Goal: Task Accomplishment & Management: Manage account settings

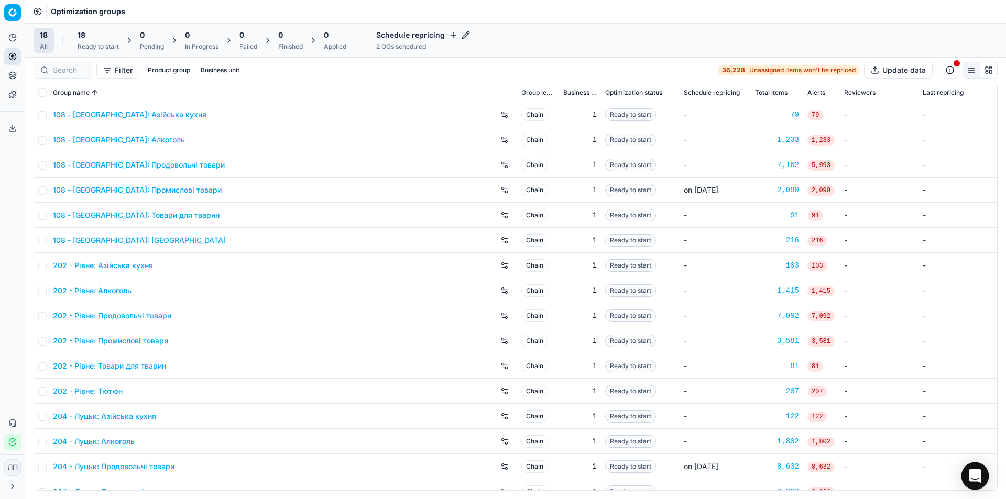
click at [973, 479] on icon "Open Intercom Messenger" at bounding box center [975, 476] width 14 height 14
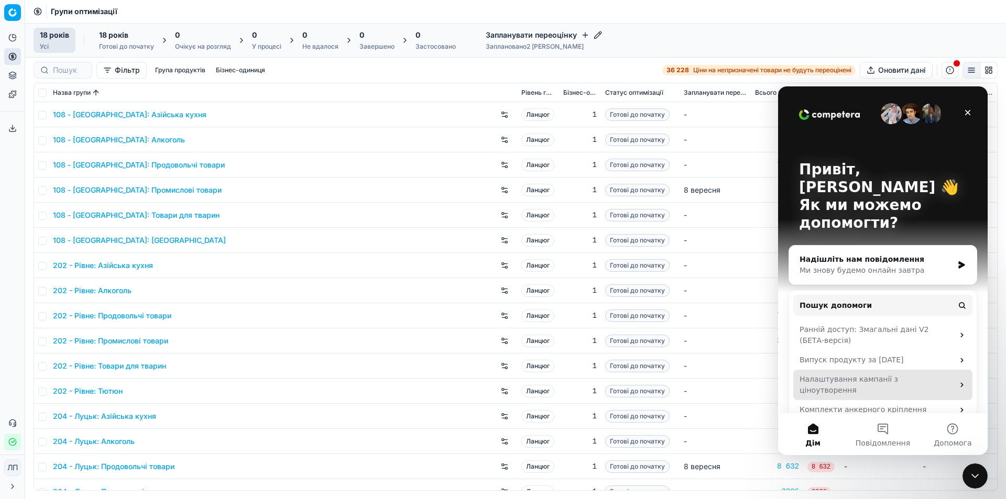
click at [948, 374] on div "Налаштування кампанії з ціноутворення" at bounding box center [877, 385] width 154 height 22
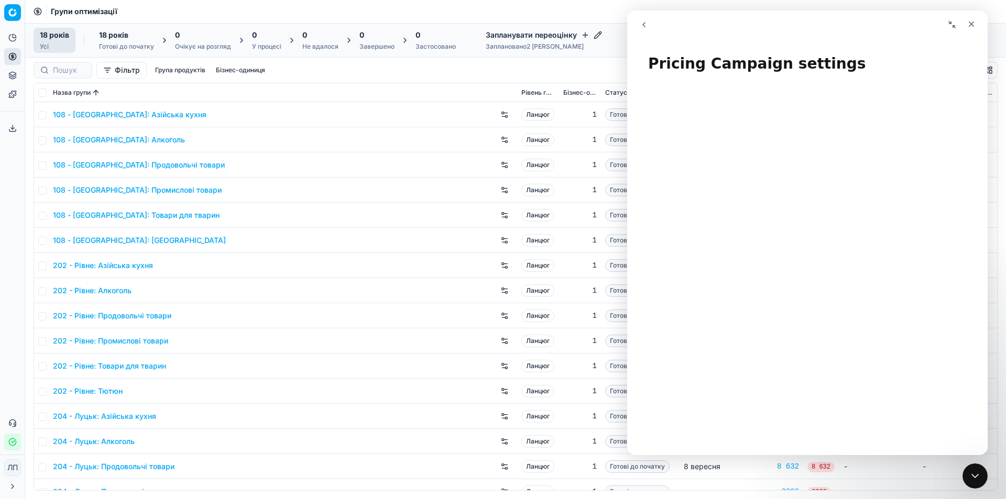
click at [645, 25] on icon "go back" at bounding box center [644, 24] width 8 height 8
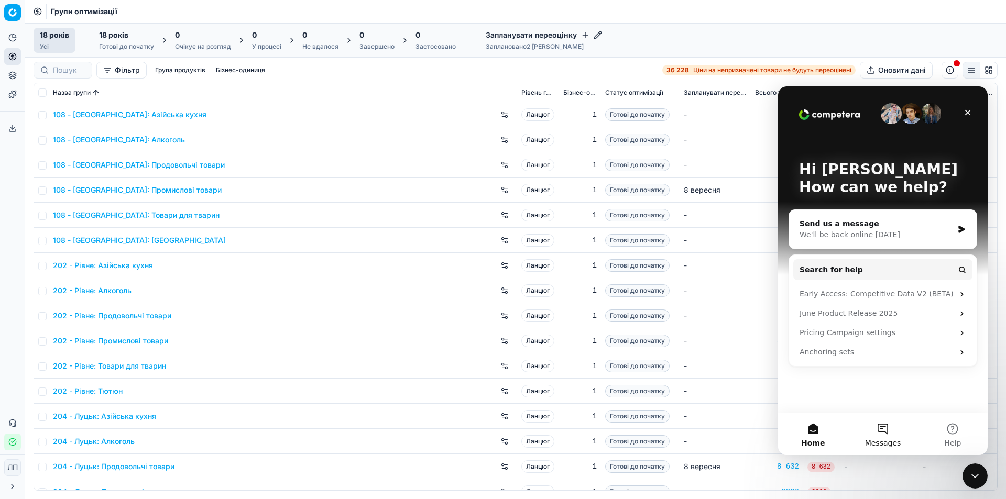
click at [884, 430] on button "Messages" at bounding box center [883, 434] width 70 height 42
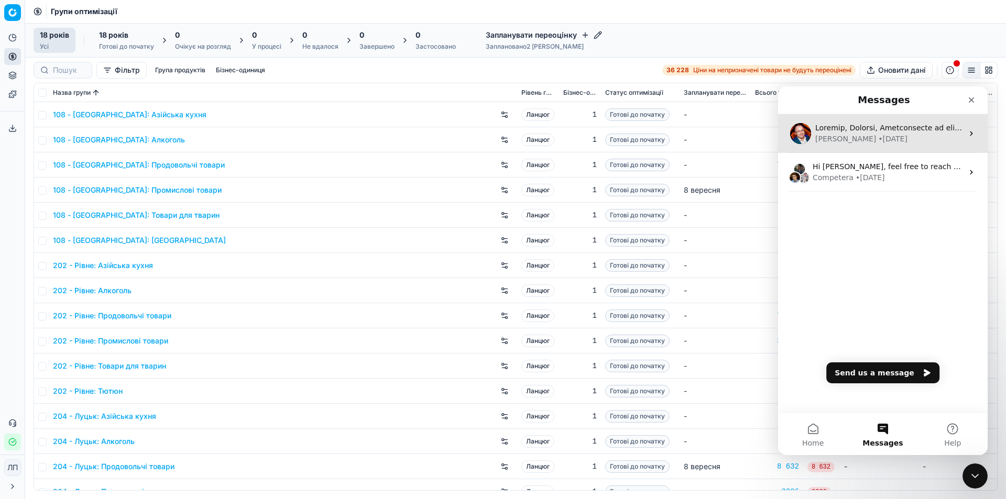
click at [832, 141] on div "Dmitriy" at bounding box center [845, 139] width 61 height 11
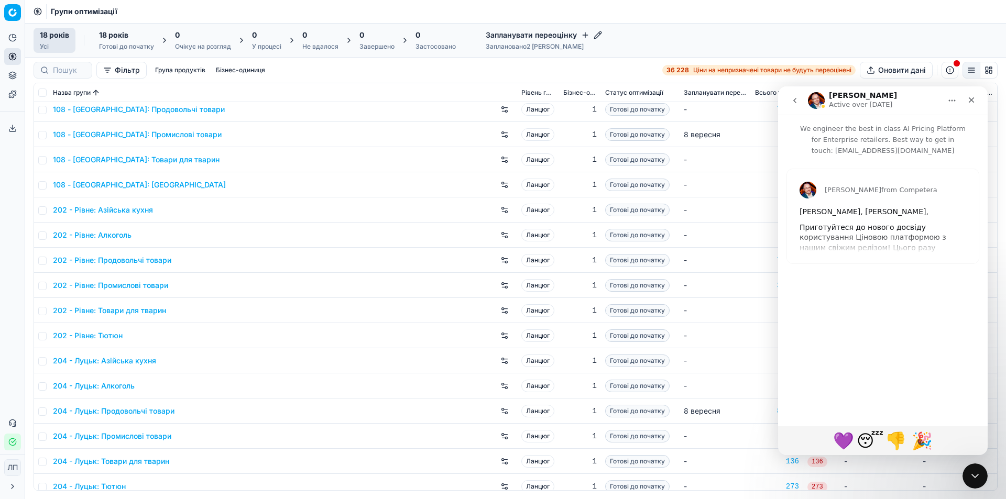
scroll to position [64, 0]
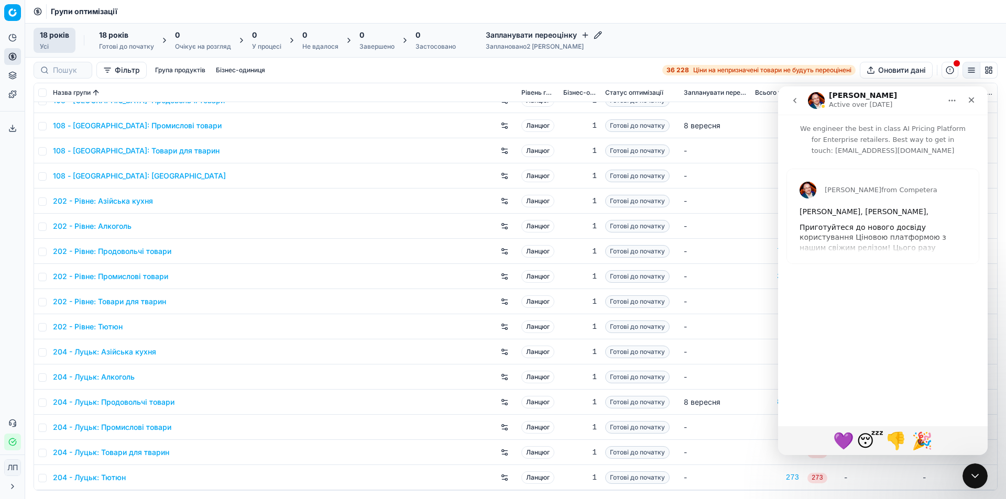
click at [919, 224] on div "Dmitriy from Competera Вітаємо, Людмила, Приготуйтеся до нового досвіду користу…" at bounding box center [883, 216] width 192 height 94
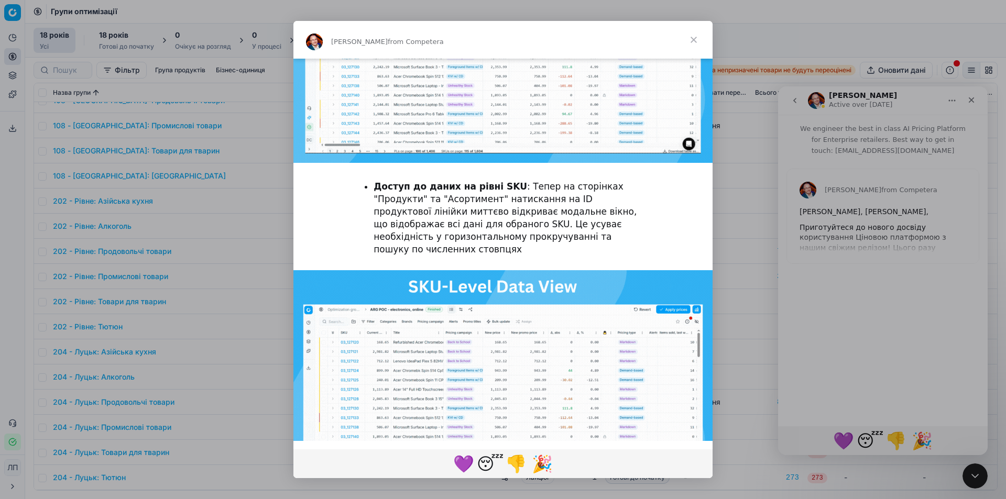
scroll to position [1902, 0]
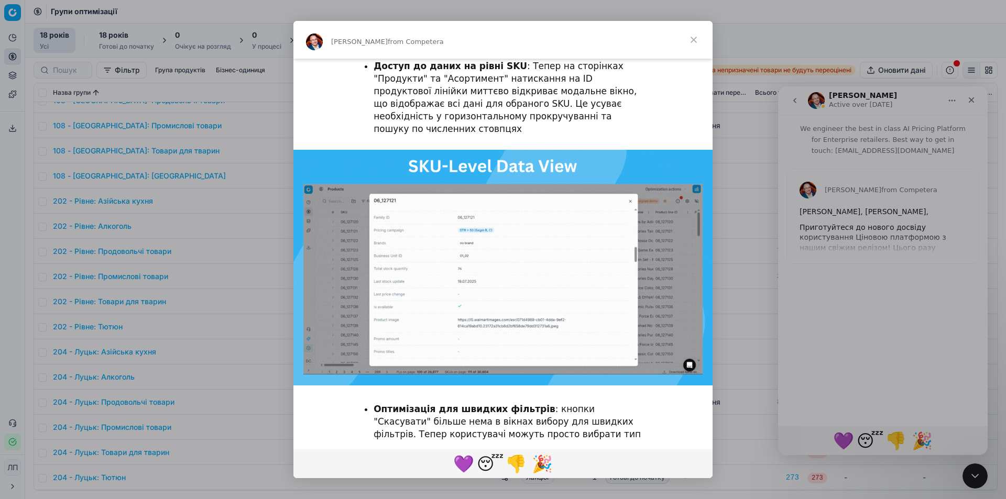
click at [694, 37] on span "Close" at bounding box center [694, 40] width 38 height 38
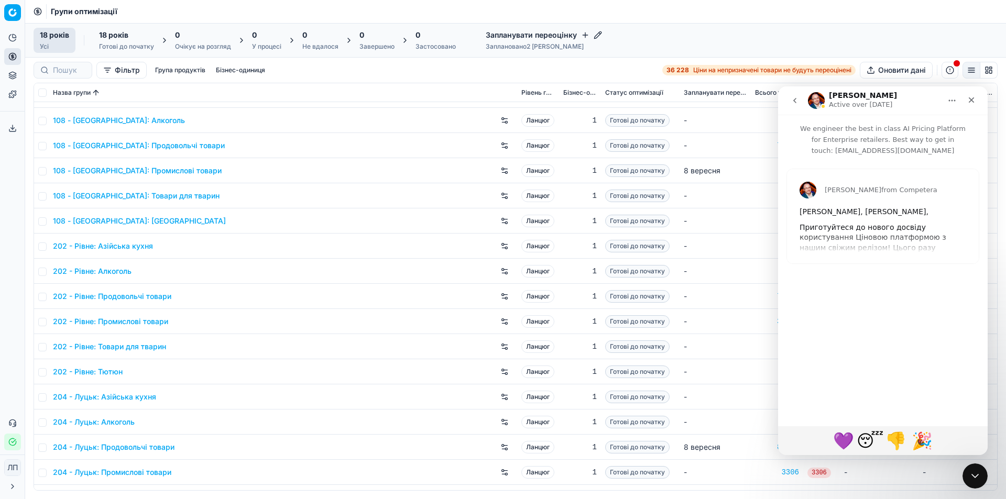
scroll to position [0, 0]
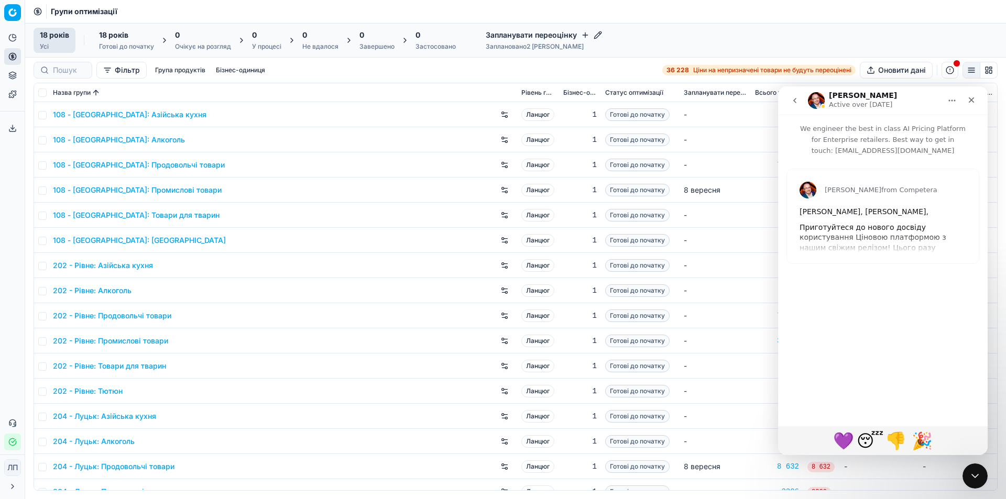
click at [493, 46] on font "Заплановано" at bounding box center [506, 46] width 41 height 8
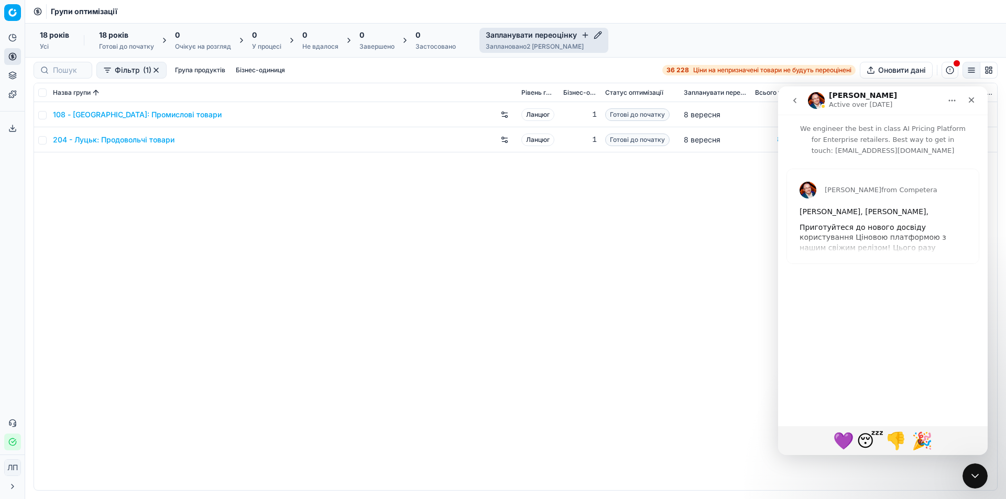
click at [90, 199] on div "108 - Івано-Франківськ: Промислові товари Ланцюг 1 Готові до початку 8 вересня …" at bounding box center [515, 296] width 963 height 388
click at [194, 68] on font "Група продуктів" at bounding box center [200, 70] width 50 height 8
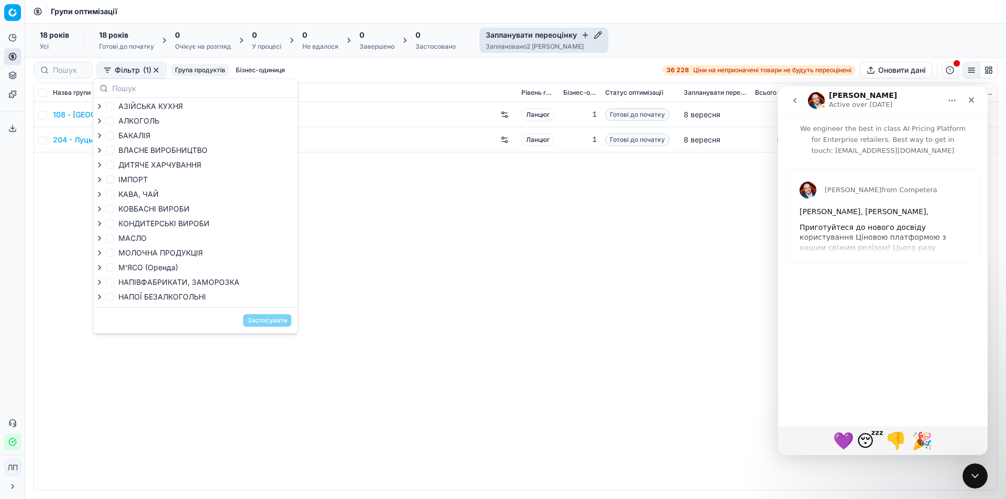
click at [382, 296] on div "108 - Івано-Франківськ: Промислові товари Ланцюг 1 Готові до початку 8 вересня …" at bounding box center [515, 296] width 963 height 388
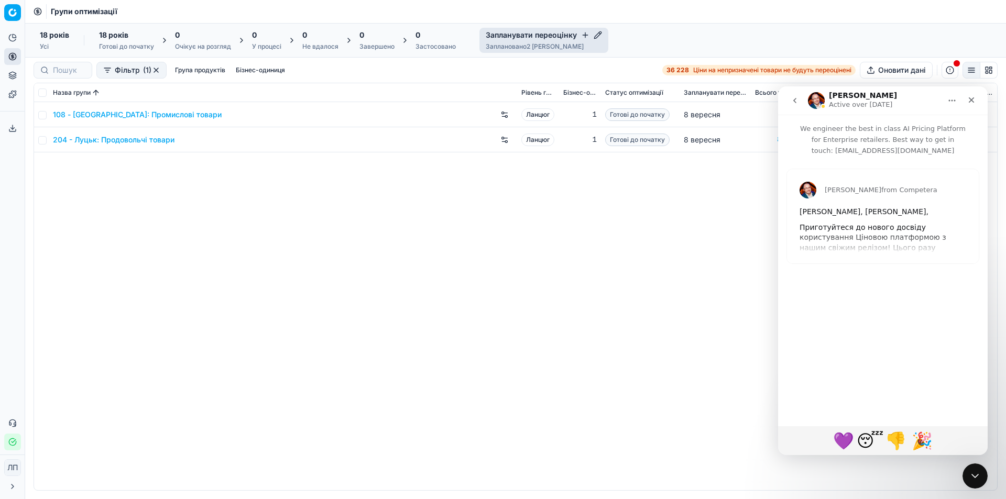
click at [266, 69] on font "Бізнес-одиниця" at bounding box center [260, 70] width 49 height 8
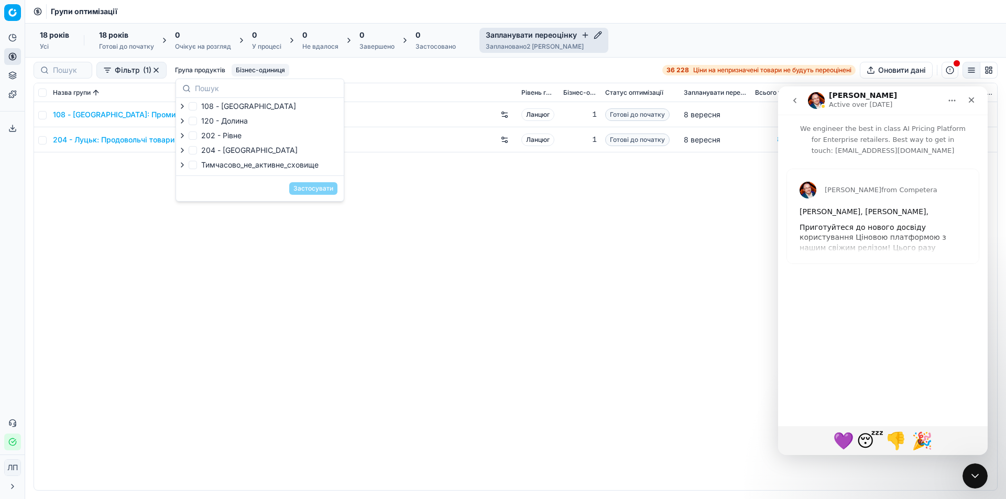
click at [436, 262] on div "108 - Івано-Франківськ: Промислові товари Ланцюг 1 Готові до початку 8 вересня …" at bounding box center [515, 296] width 963 height 388
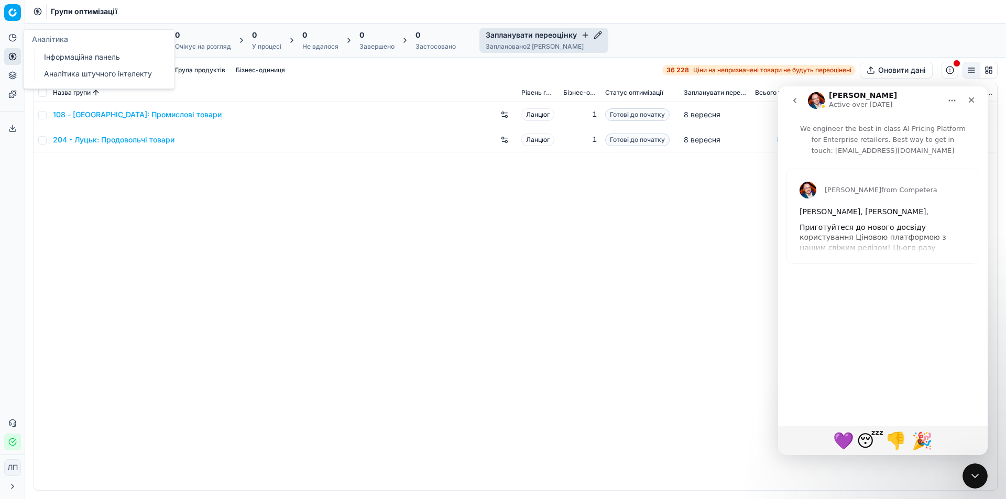
click at [13, 39] on icon at bounding box center [12, 38] width 8 height 8
drag, startPoint x: 237, startPoint y: 285, endPoint x: 194, endPoint y: 258, distance: 50.6
click at [233, 278] on div "108 - Івано-Франківськ: Промислові товари Ланцюг 1 Готові до початку 8 вересня …" at bounding box center [515, 296] width 963 height 388
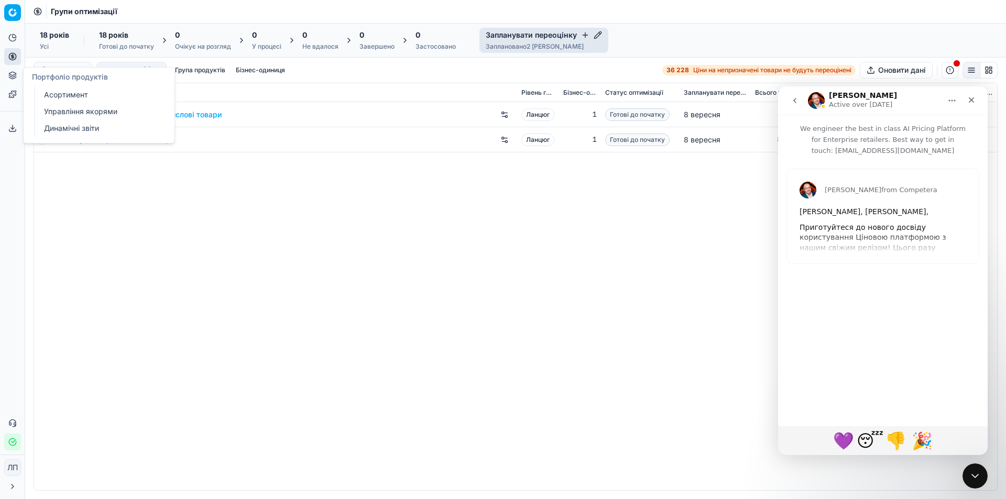
click at [56, 94] on font "Асортимент" at bounding box center [66, 94] width 44 height 9
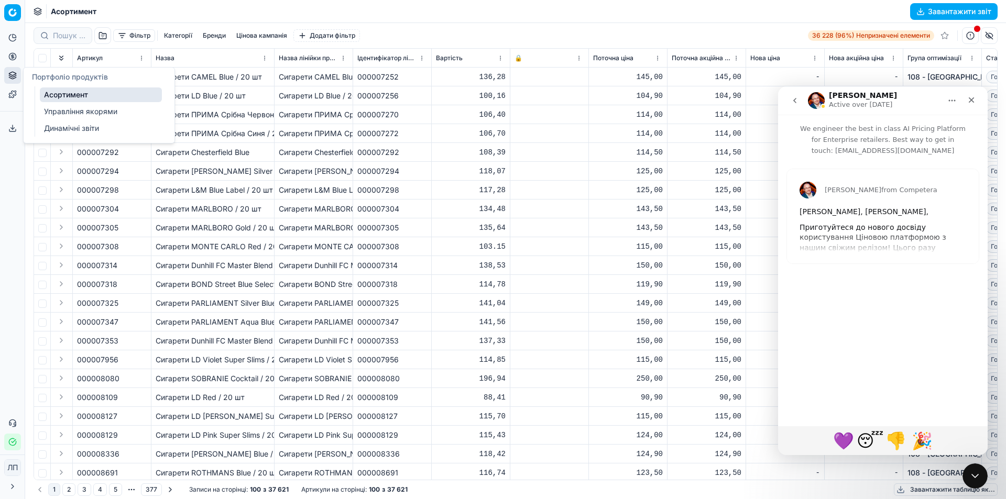
click at [66, 110] on font "Управління якорями" at bounding box center [80, 111] width 73 height 9
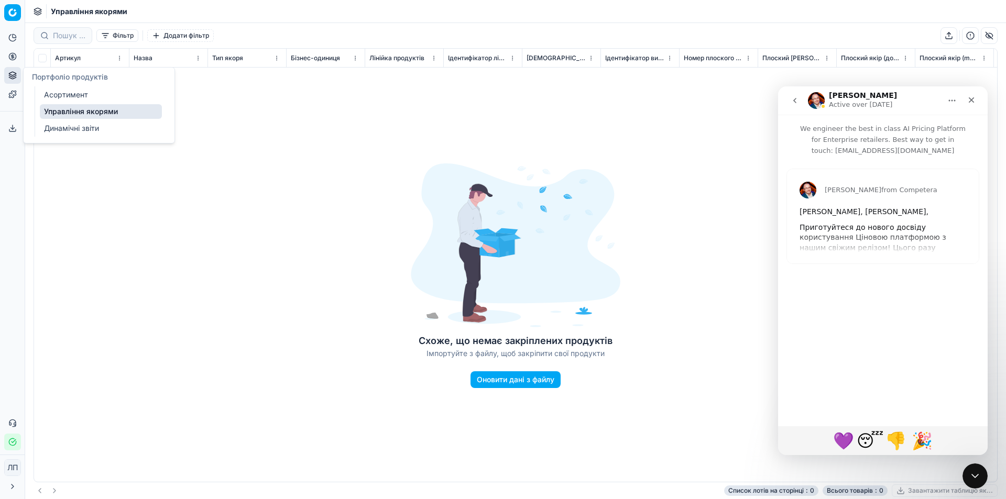
click at [64, 128] on font "Динамічні звіти" at bounding box center [71, 128] width 55 height 9
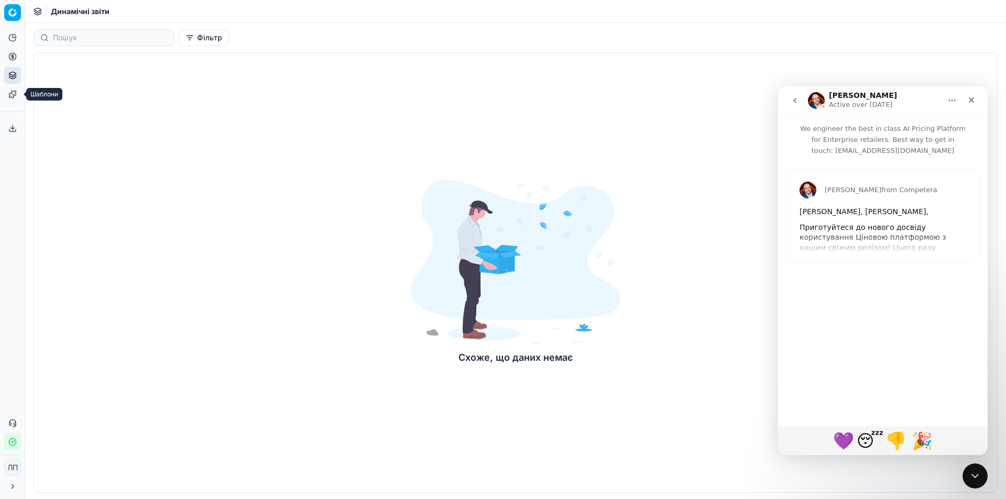
click at [13, 95] on icon at bounding box center [12, 94] width 8 height 8
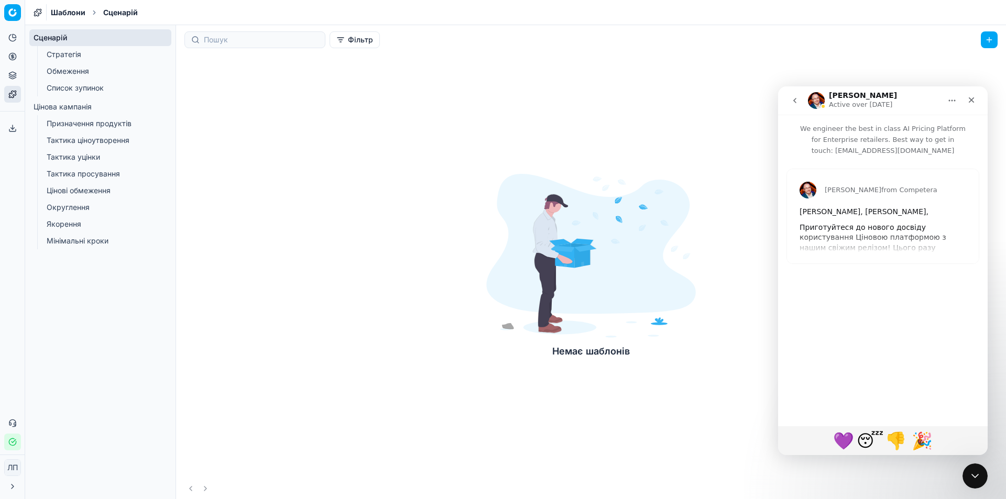
click at [69, 58] on font "Стратегія" at bounding box center [64, 54] width 35 height 9
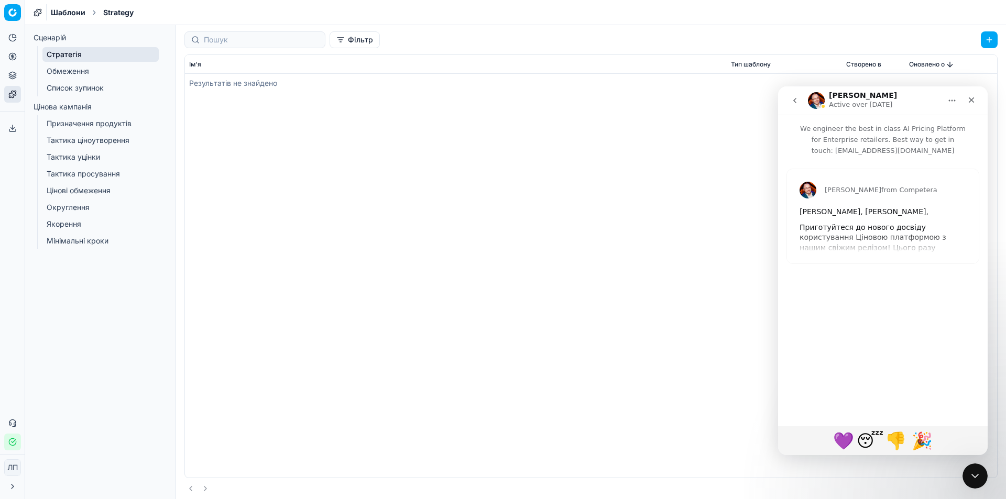
click at [71, 70] on font "Обмеження" at bounding box center [68, 71] width 42 height 9
click at [70, 93] on link "Список зупинок" at bounding box center [100, 88] width 116 height 15
click at [69, 107] on font "Цінова кампанія" at bounding box center [63, 106] width 58 height 9
click at [74, 124] on font "Призначення продуктів" at bounding box center [89, 123] width 85 height 9
click at [76, 142] on font "Тактика ціноутворення" at bounding box center [88, 140] width 83 height 9
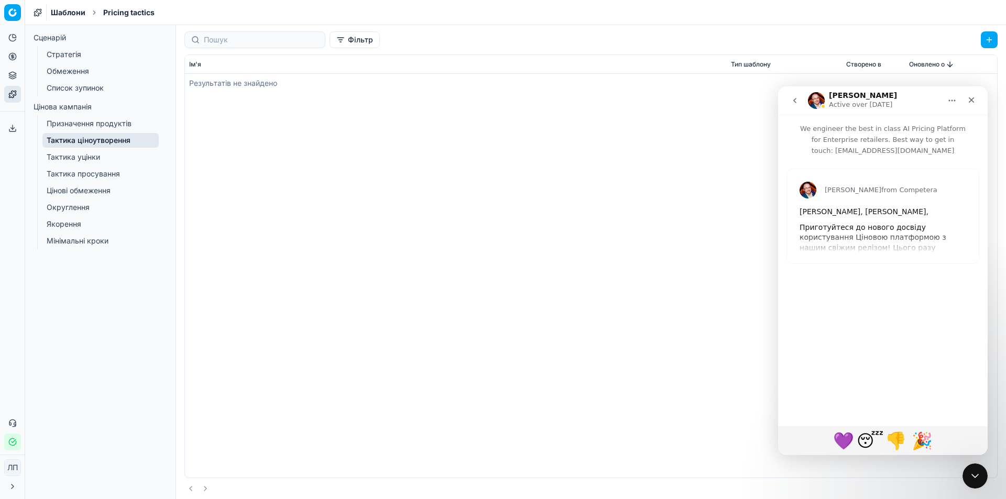
click at [79, 158] on font "Тактика уцінки" at bounding box center [73, 156] width 53 height 9
click at [91, 176] on font "Тактика просування" at bounding box center [83, 173] width 73 height 9
click at [103, 192] on font "Цінові обмеження" at bounding box center [79, 190] width 64 height 9
click at [73, 209] on font "Округлення" at bounding box center [68, 207] width 43 height 9
click at [72, 226] on font "Якорення" at bounding box center [64, 224] width 35 height 9
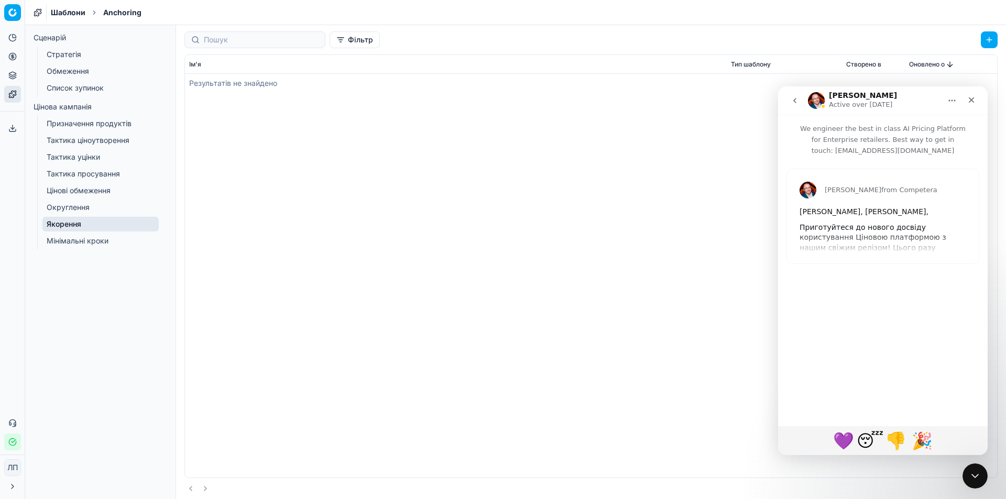
click at [76, 242] on font "Мінімальні кроки" at bounding box center [78, 240] width 62 height 9
click at [11, 78] on icon at bounding box center [12, 75] width 8 height 8
click at [70, 128] on font "Динамічні звіти" at bounding box center [71, 128] width 55 height 9
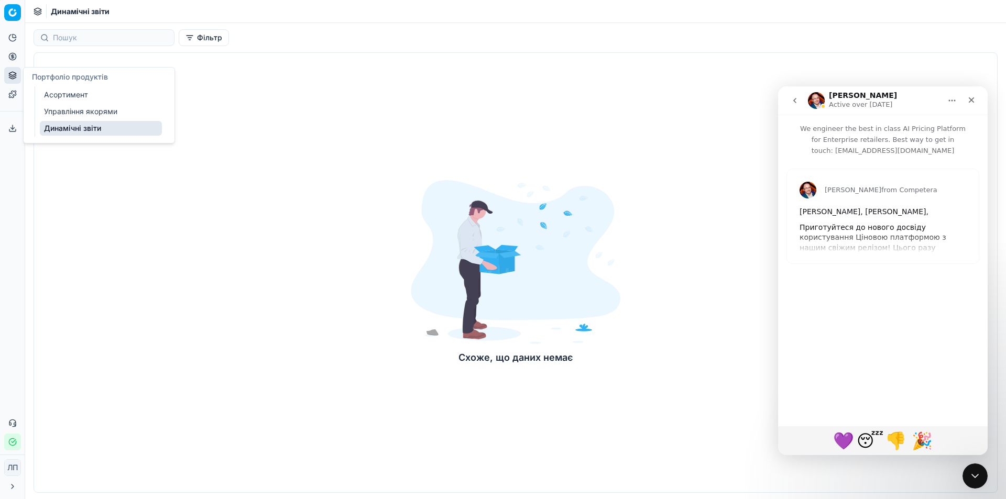
click at [65, 107] on font "Управління якорями" at bounding box center [80, 111] width 73 height 9
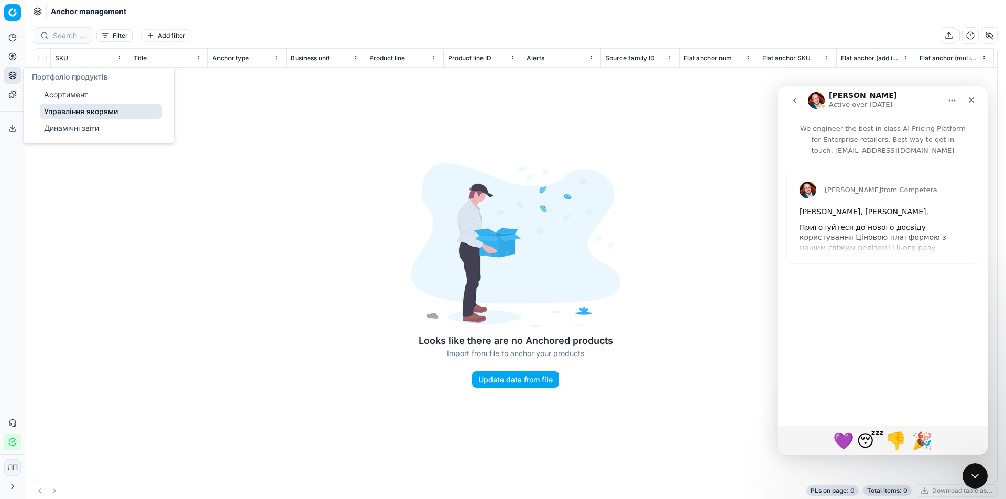
click at [69, 97] on font "Асортимент" at bounding box center [66, 94] width 44 height 9
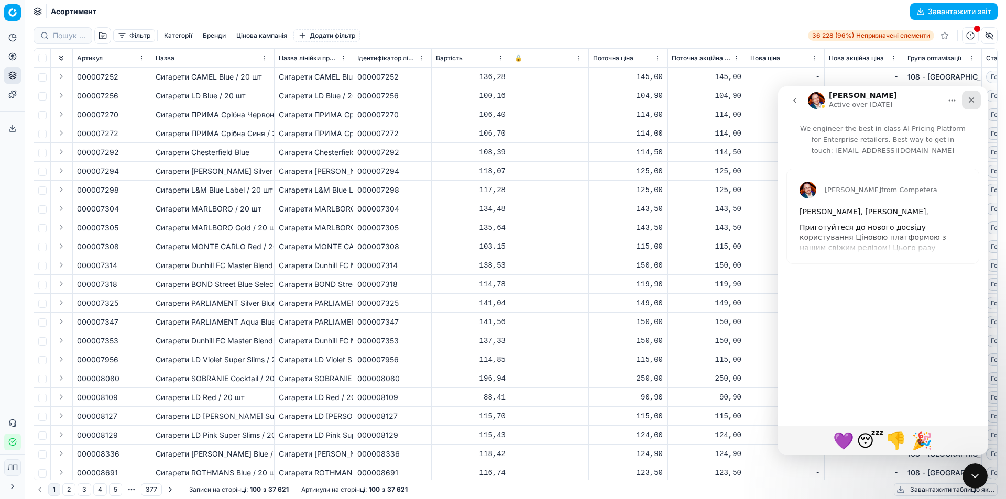
click at [973, 101] on icon "Close" at bounding box center [971, 100] width 8 height 8
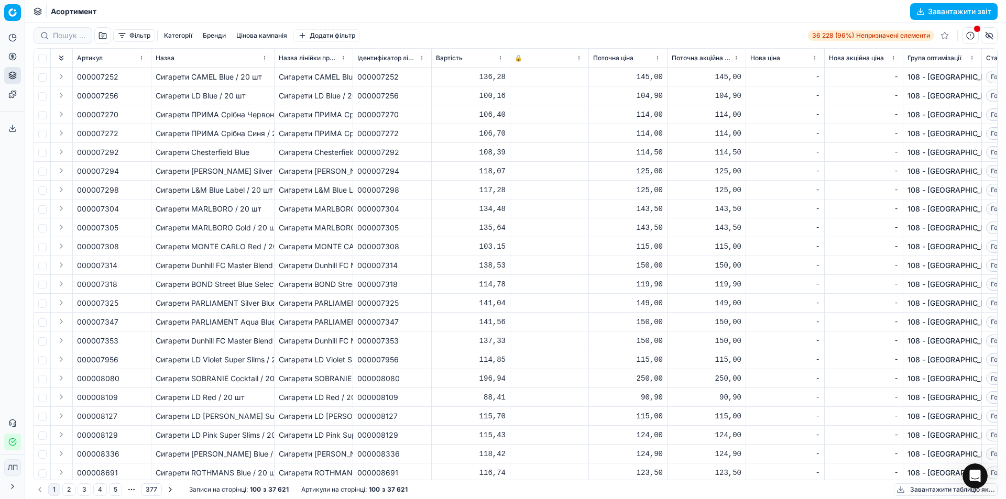
click at [188, 35] on font "Категорії" at bounding box center [178, 35] width 28 height 8
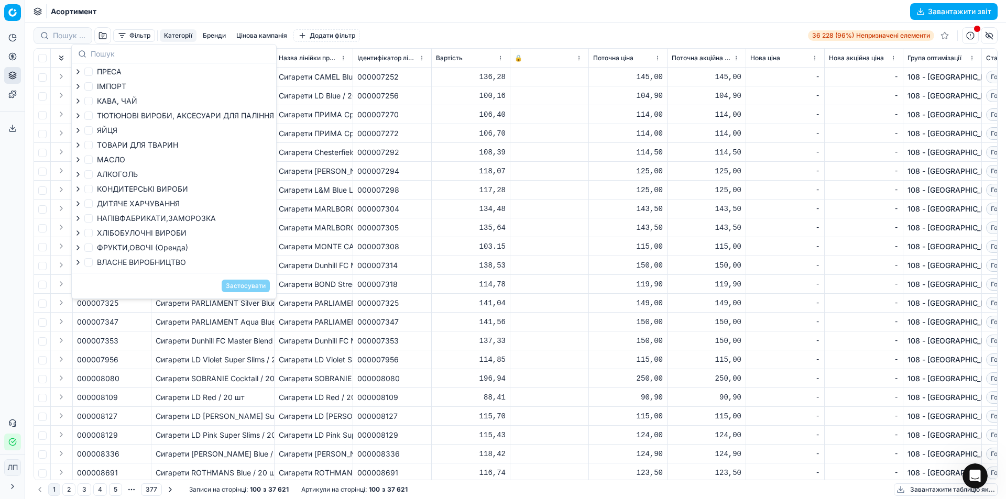
click at [213, 34] on font "Бренди" at bounding box center [214, 35] width 23 height 8
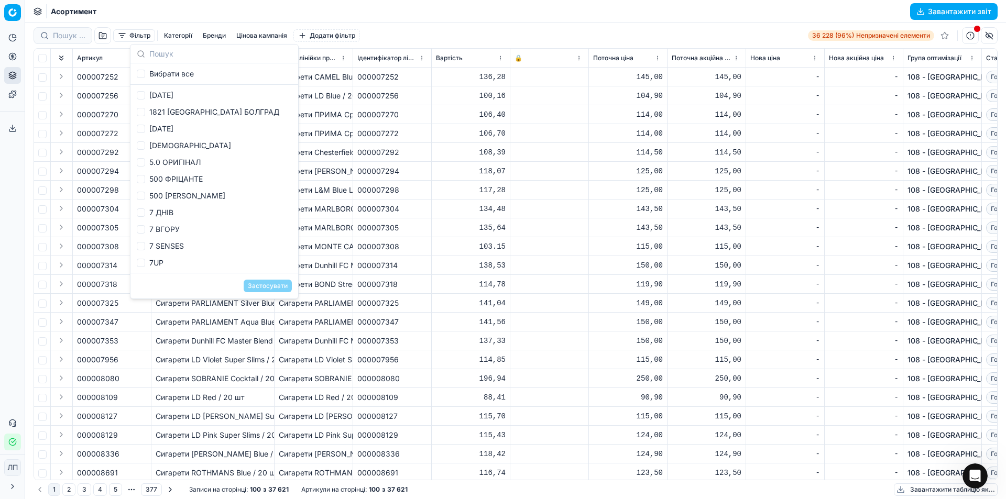
click at [252, 34] on font "Цінова кампанія" at bounding box center [261, 35] width 51 height 8
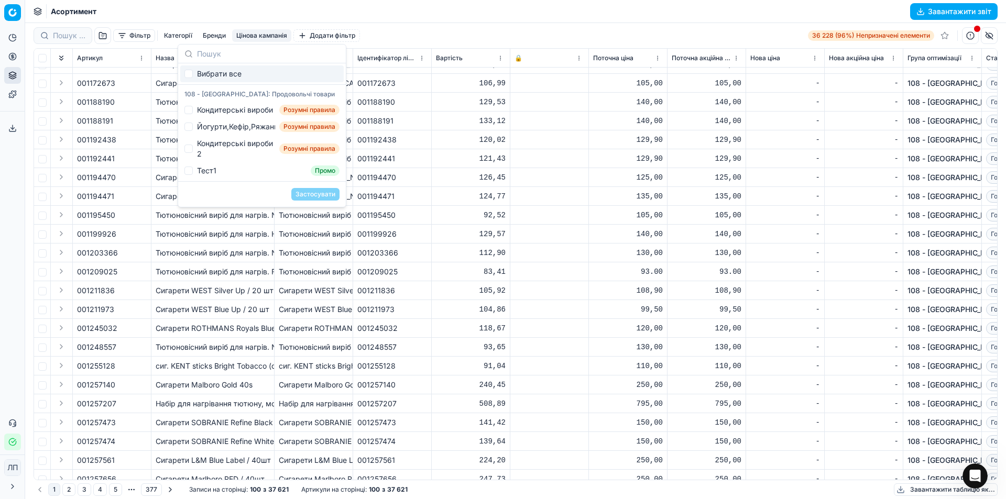
scroll to position [1482, 0]
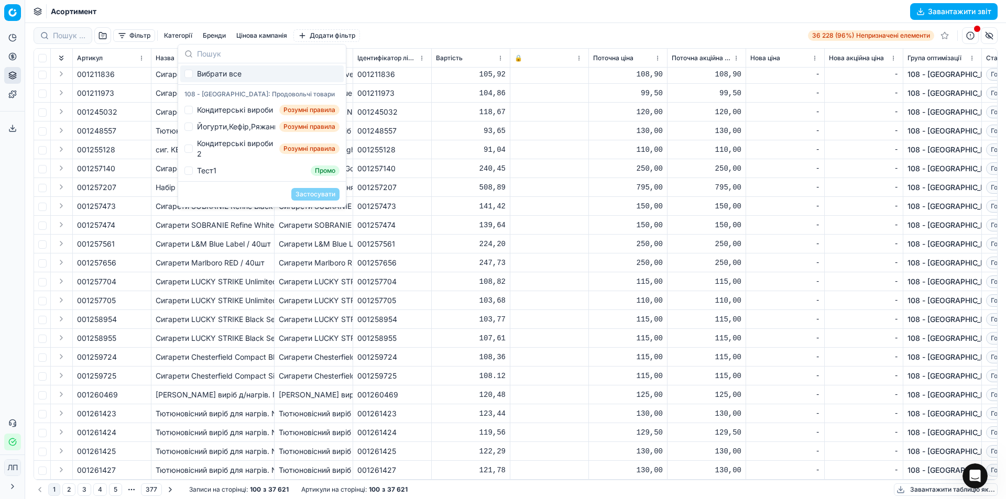
click at [472, 5] on div "Асортимент Завантажити звіт" at bounding box center [515, 11] width 981 height 23
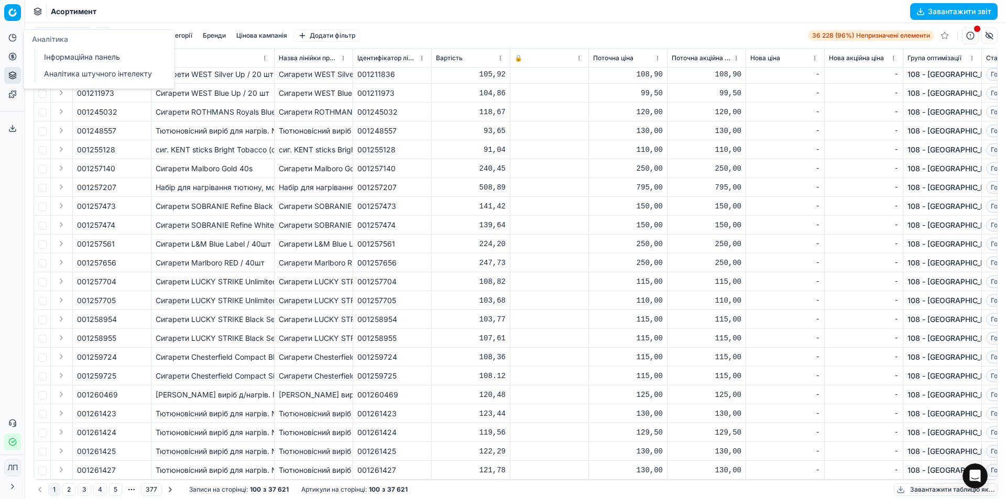
click at [9, 37] on icon at bounding box center [12, 38] width 7 height 7
click at [12, 56] on icon at bounding box center [12, 56] width 3 height 3
click at [13, 12] on html "Цінова платформа Аналітика Ціноутворення Портфоліо продуктів Шаблони Експортний…" at bounding box center [503, 249] width 1006 height 499
click at [58, 50] on font "Робочий простір" at bounding box center [63, 51] width 63 height 9
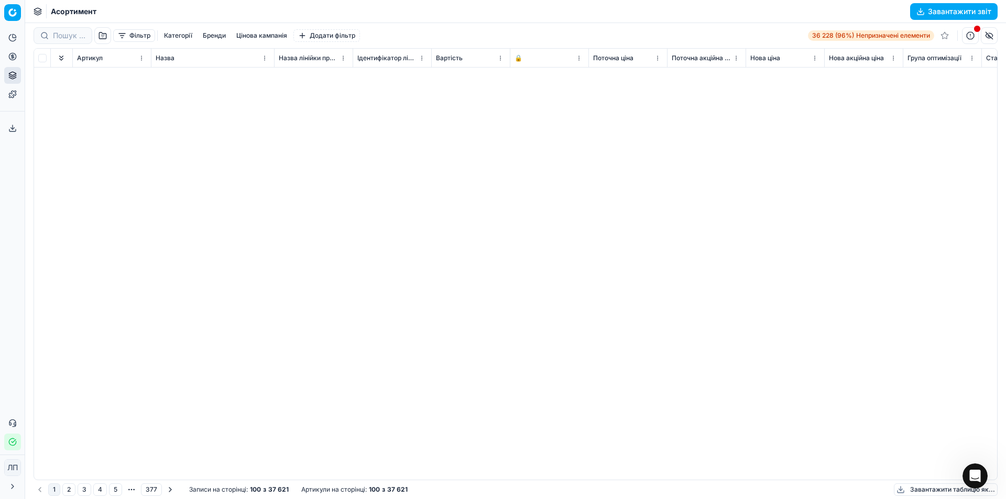
scroll to position [0, 0]
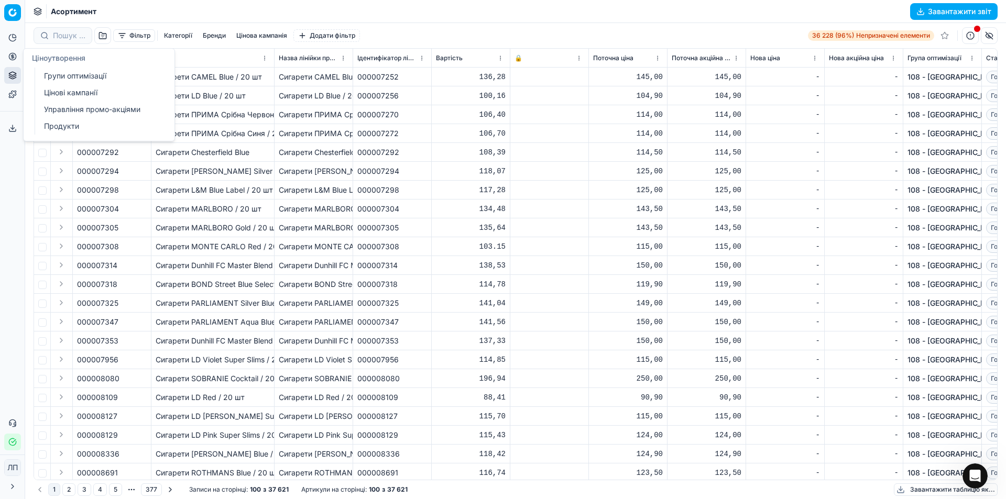
click at [104, 81] on font "Групи оптимізації" at bounding box center [75, 76] width 62 height 10
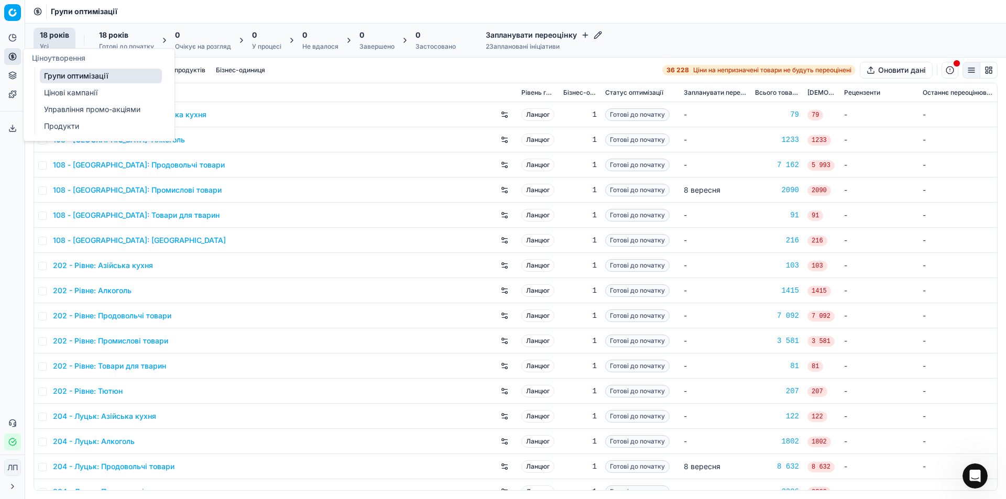
click at [71, 93] on font "Цінові кампанії" at bounding box center [70, 92] width 53 height 9
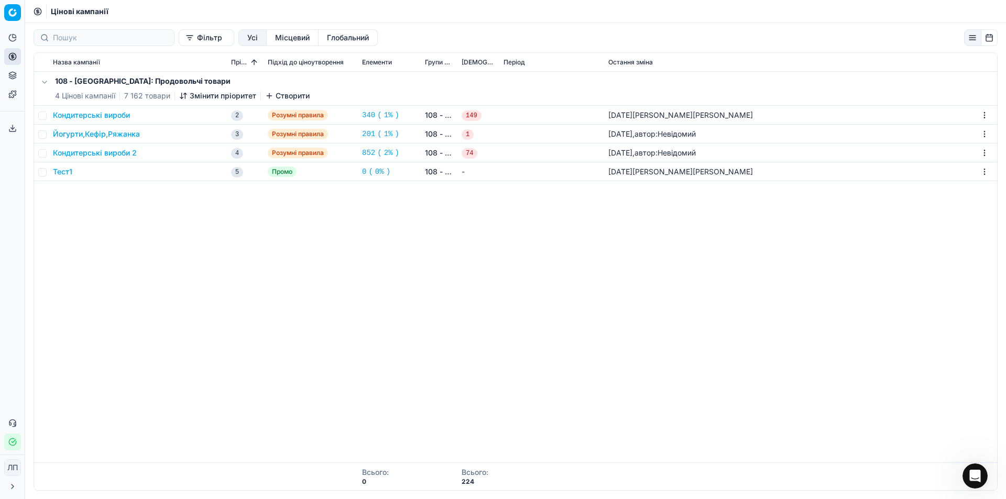
click at [112, 115] on font "Кондитерські вироби" at bounding box center [91, 115] width 77 height 9
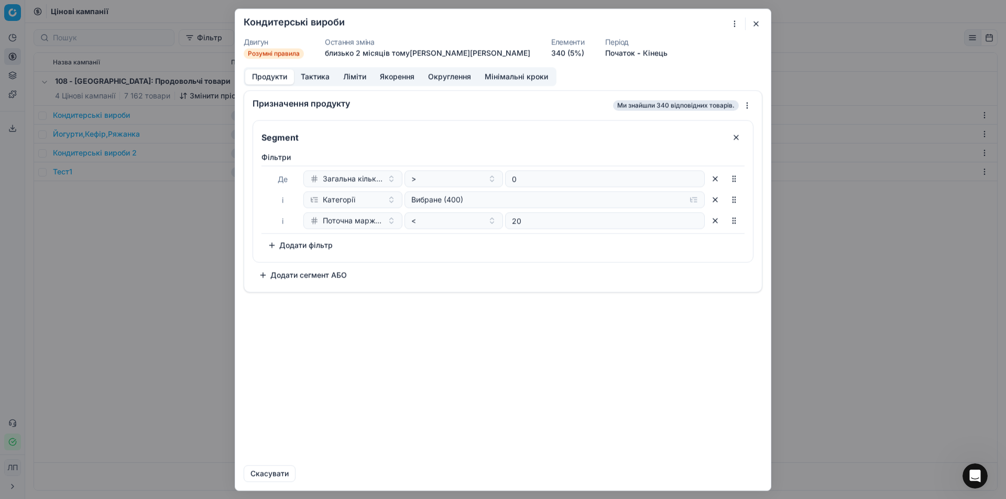
click at [757, 24] on button "button" at bounding box center [756, 23] width 13 height 13
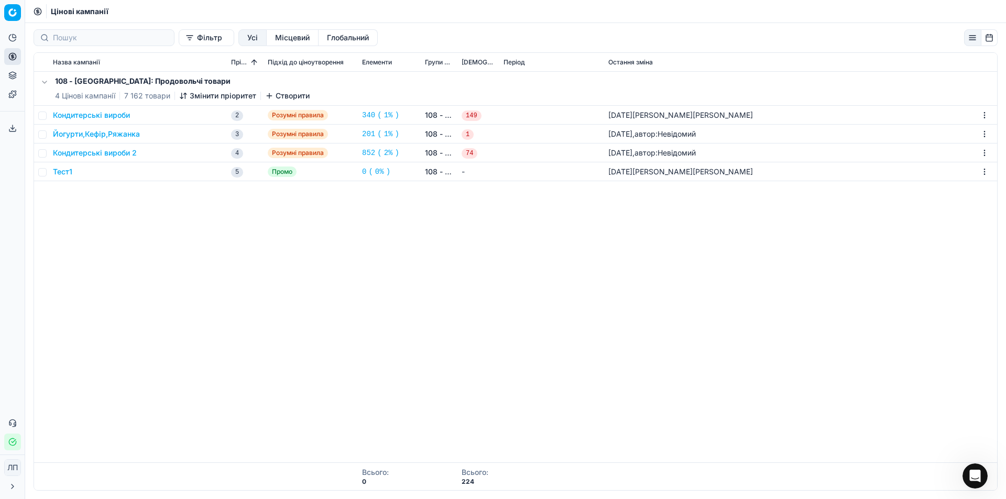
click at [12, 10] on html "Цінова платформа Аналітика Ціноутворення Портфоліо продуктів Шаблони Експортний…" at bounding box center [503, 249] width 1006 height 499
click at [72, 310] on html "Цінова платформа Аналітика Ціноутворення Портфоліо продуктів Шаблони Експортний…" at bounding box center [503, 249] width 1006 height 499
click at [14, 56] on icon at bounding box center [12, 56] width 3 height 3
click at [88, 73] on font "Групи оптимізації" at bounding box center [75, 75] width 62 height 9
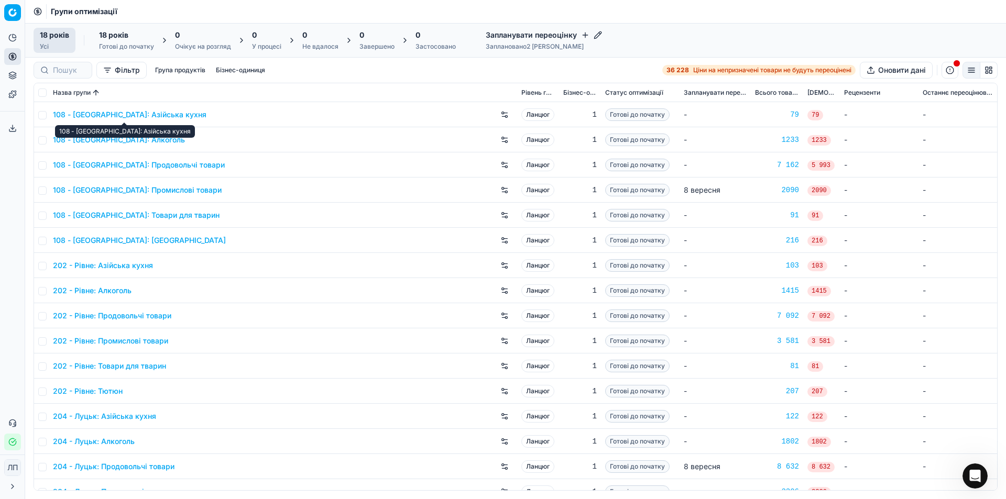
click at [180, 112] on font "108 - [GEOGRAPHIC_DATA]: Азійська кухня" at bounding box center [130, 114] width 154 height 9
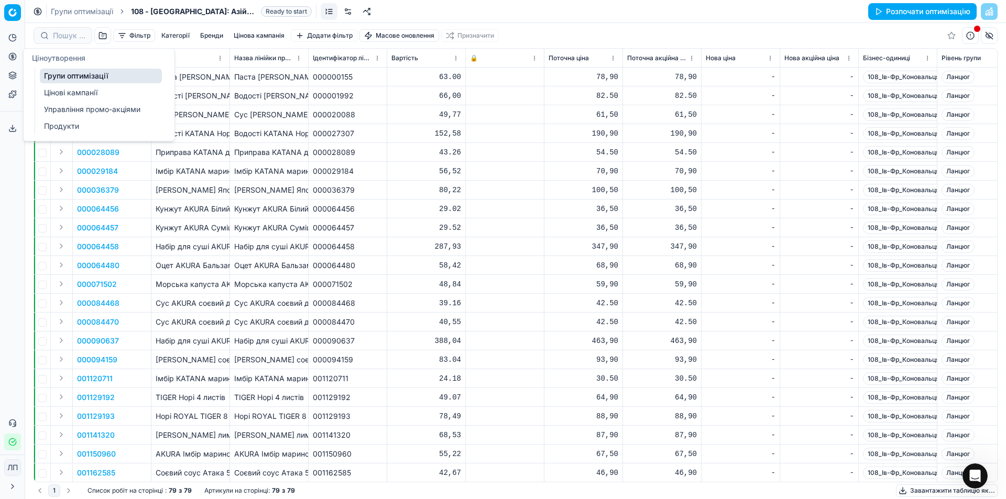
click at [69, 94] on font "Цінові кампанії" at bounding box center [70, 92] width 53 height 9
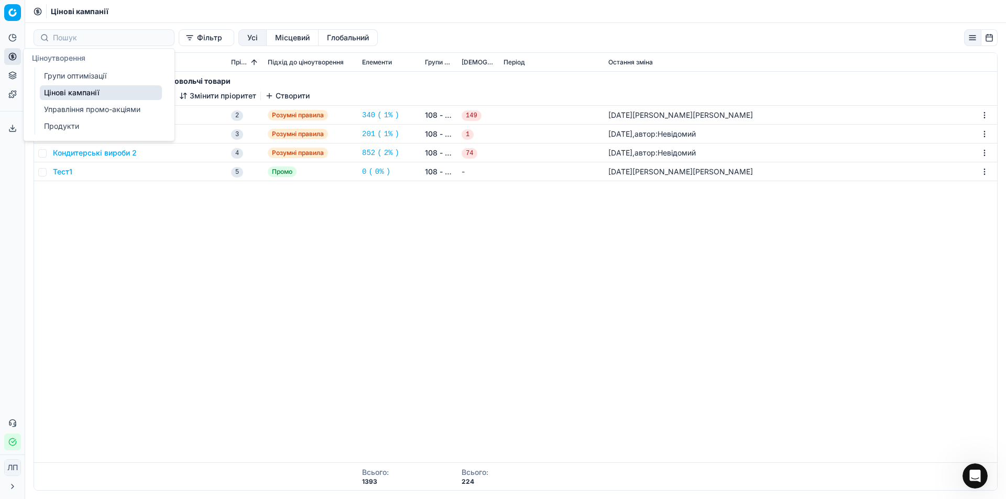
click at [60, 79] on font "Групи оптимізації" at bounding box center [75, 75] width 62 height 9
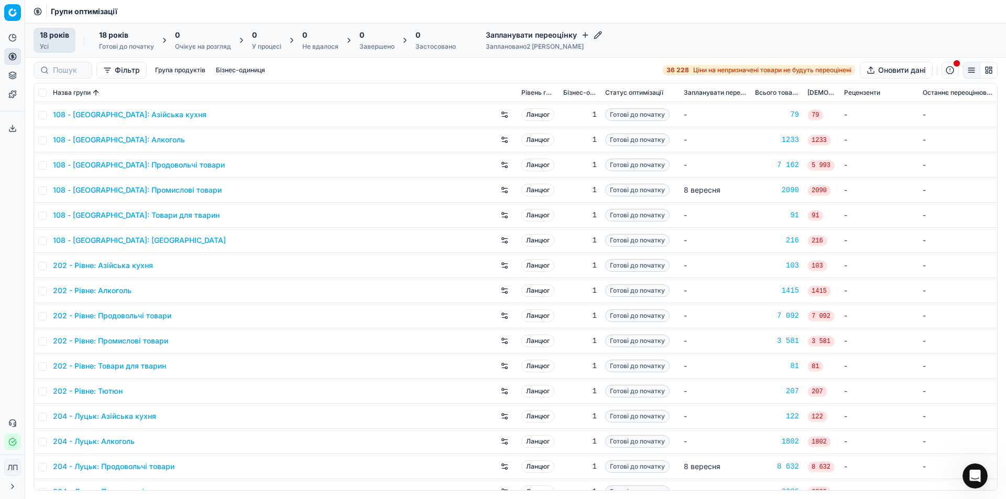
click at [149, 116] on font "108 - [GEOGRAPHIC_DATA]: Азійська кухня" at bounding box center [130, 114] width 154 height 9
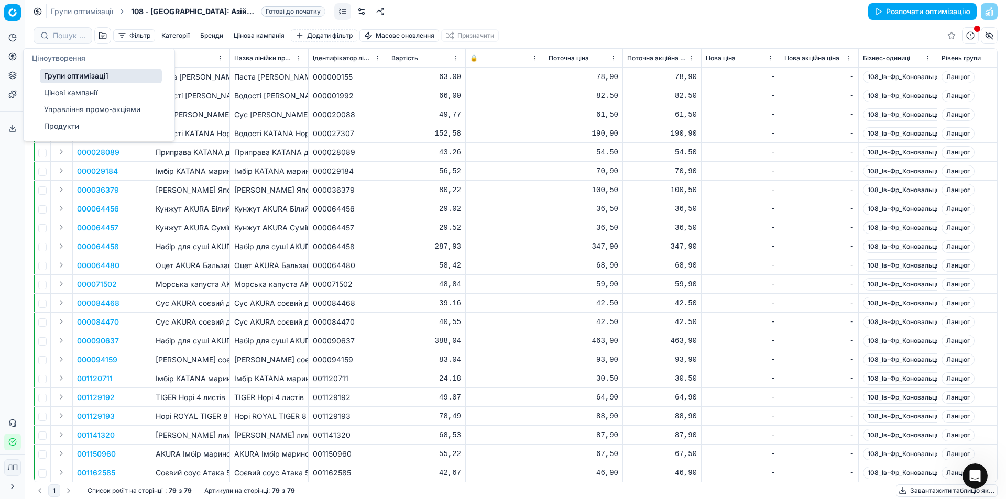
drag, startPoint x: 75, startPoint y: 76, endPoint x: 168, endPoint y: 64, distance: 93.5
click at [75, 76] on font "Групи оптимізації" at bounding box center [76, 75] width 64 height 9
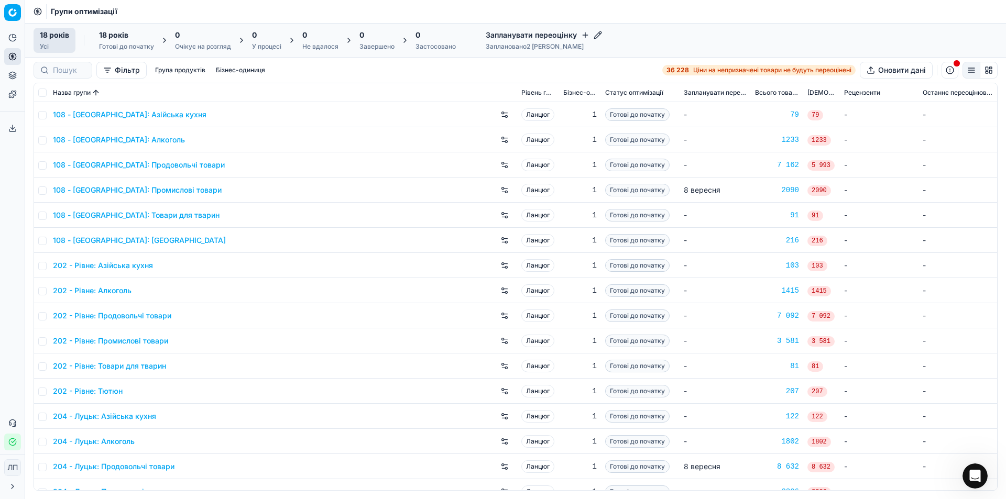
click at [127, 116] on font "108 - [GEOGRAPHIC_DATA]: Азійська кухня" at bounding box center [130, 114] width 154 height 9
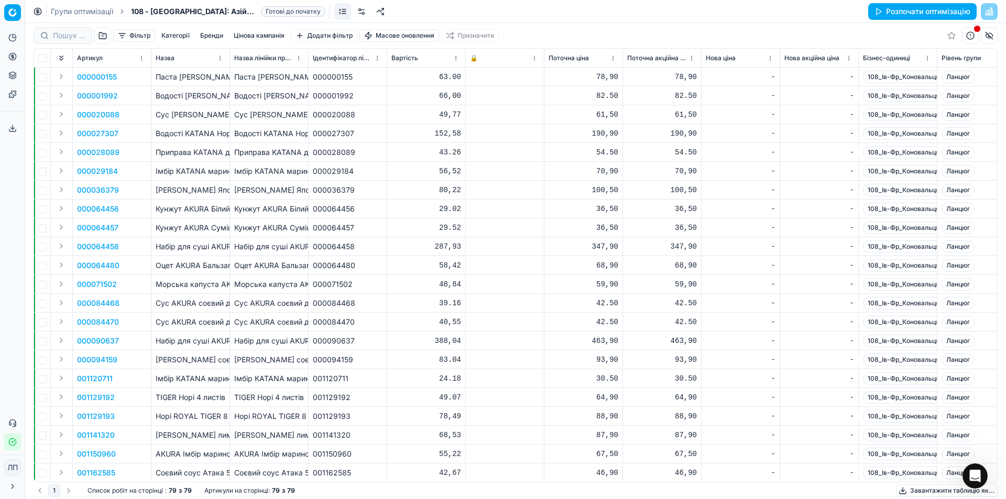
click at [67, 10] on font "Групи оптимізації" at bounding box center [82, 11] width 62 height 9
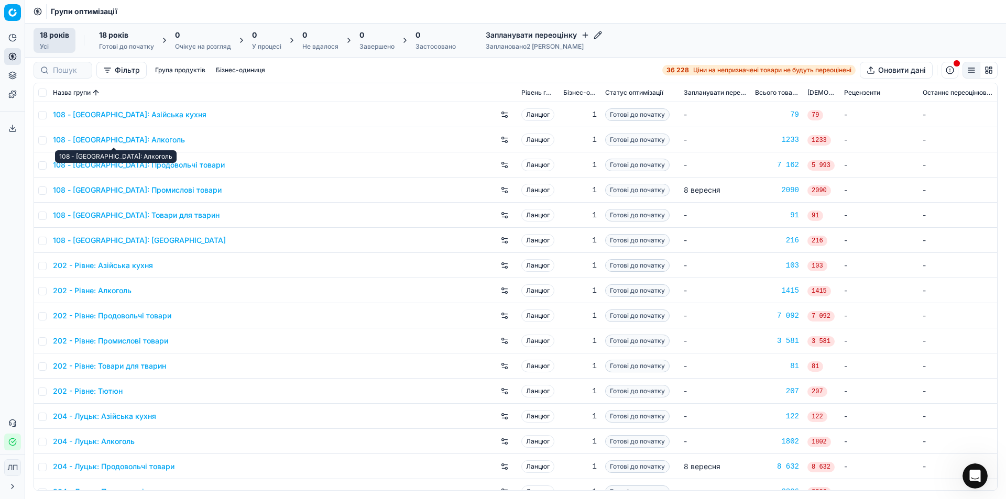
click at [98, 141] on font "108 - [GEOGRAPHIC_DATA]: Алкоголь" at bounding box center [119, 139] width 132 height 9
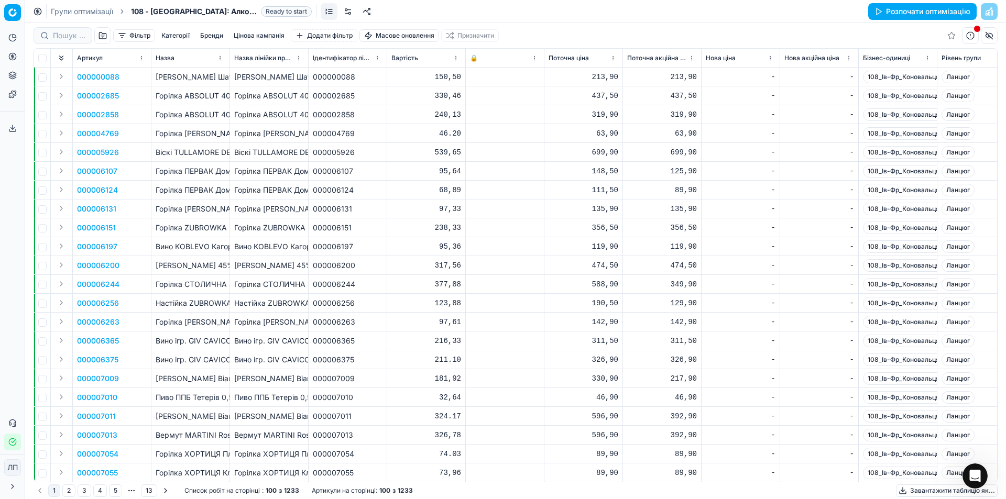
click at [205, 78] on font "Вино SHABO Сапераві Шато черв. /0,75л" at bounding box center [219, 76] width 127 height 9
click at [130, 82] on td "000000088" at bounding box center [112, 77] width 79 height 19
click at [207, 76] on font "Вино SHABO Сапераві Шато черв. /0,75л" at bounding box center [219, 76] width 127 height 9
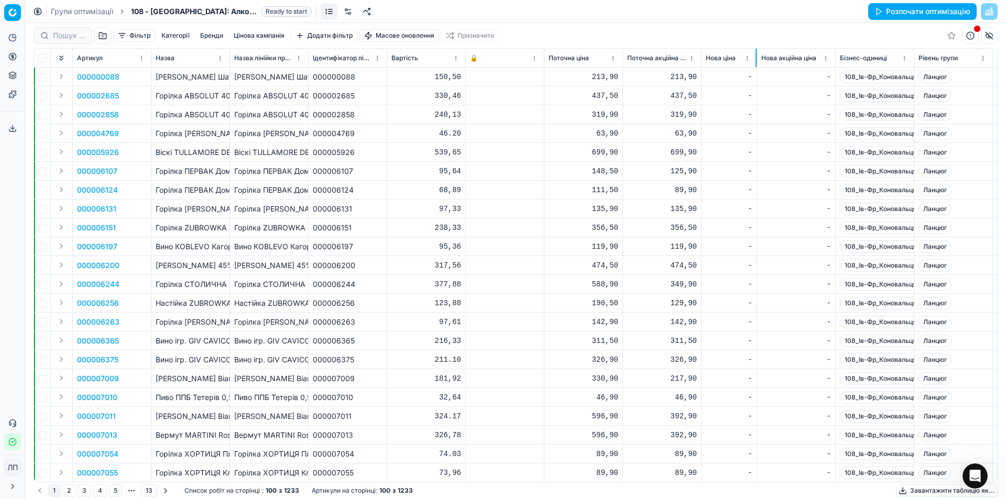
drag, startPoint x: 779, startPoint y: 59, endPoint x: 756, endPoint y: 66, distance: 24.2
click at [756, 66] on div at bounding box center [756, 58] width 1 height 18
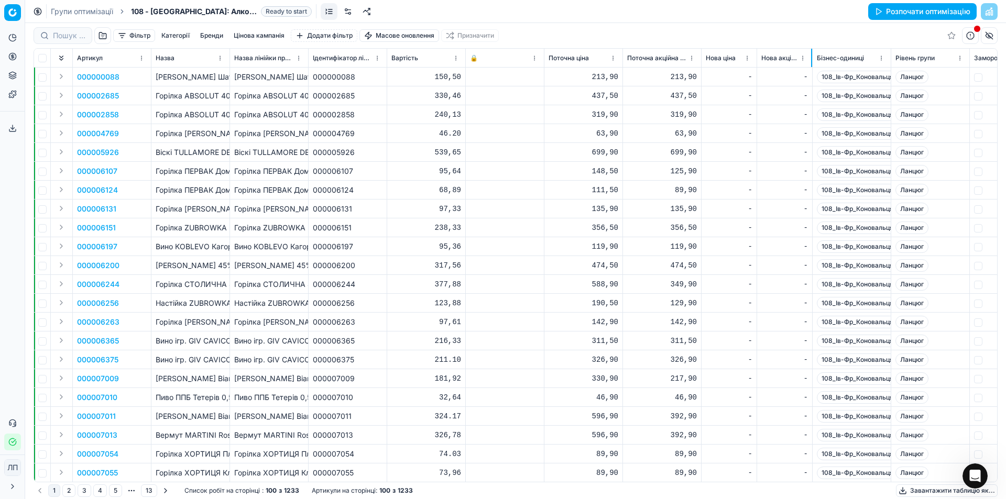
drag, startPoint x: 834, startPoint y: 58, endPoint x: 811, endPoint y: 64, distance: 23.9
click at [811, 64] on div at bounding box center [811, 58] width 1 height 18
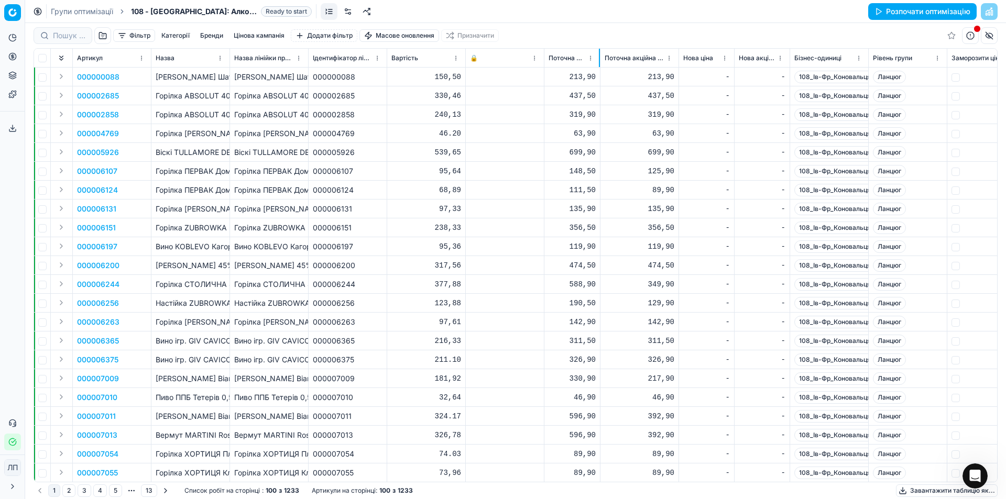
drag, startPoint x: 621, startPoint y: 61, endPoint x: 599, endPoint y: 65, distance: 23.0
click at [599, 65] on div at bounding box center [599, 58] width 1 height 18
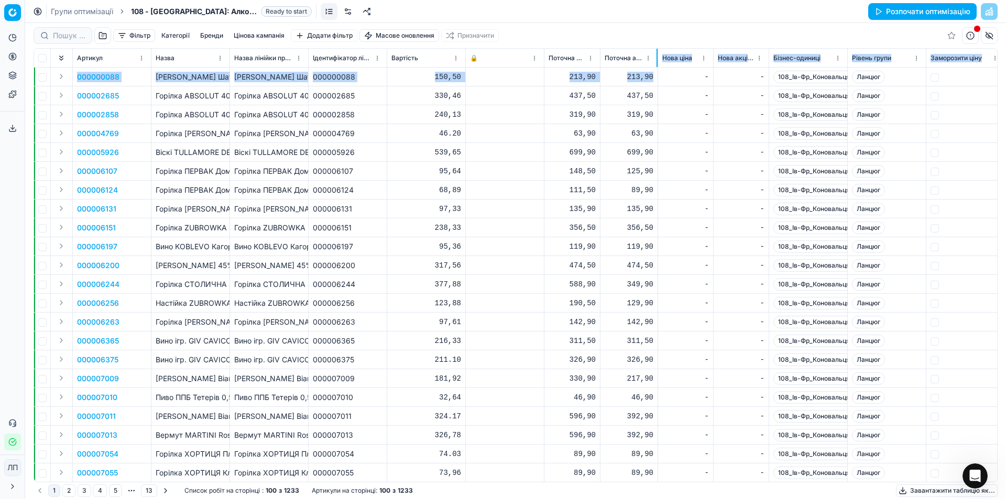
drag, startPoint x: 678, startPoint y: 60, endPoint x: 657, endPoint y: 68, distance: 22.2
click at [657, 68] on div "Артикул Назва Назва лінійки продуктів Ідентифікатор лінійки продуктів Вартість …" at bounding box center [515, 265] width 963 height 433
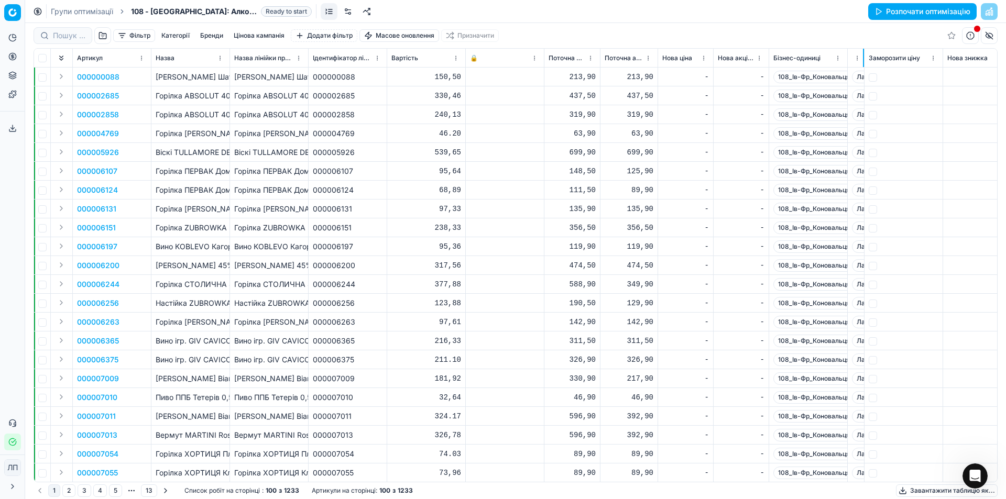
click at [692, 13] on div "Групи оптимізації 108 - Івано-Франківськ: Алкоголь Ready to start Розпочати опт…" at bounding box center [515, 11] width 981 height 23
drag, startPoint x: 846, startPoint y: 56, endPoint x: 830, endPoint y: 73, distance: 23.0
click at [830, 73] on div "Артикул Назва Назва лінійки продуктів Ідентифікатор лінійки продуктів Вартість …" at bounding box center [515, 265] width 963 height 433
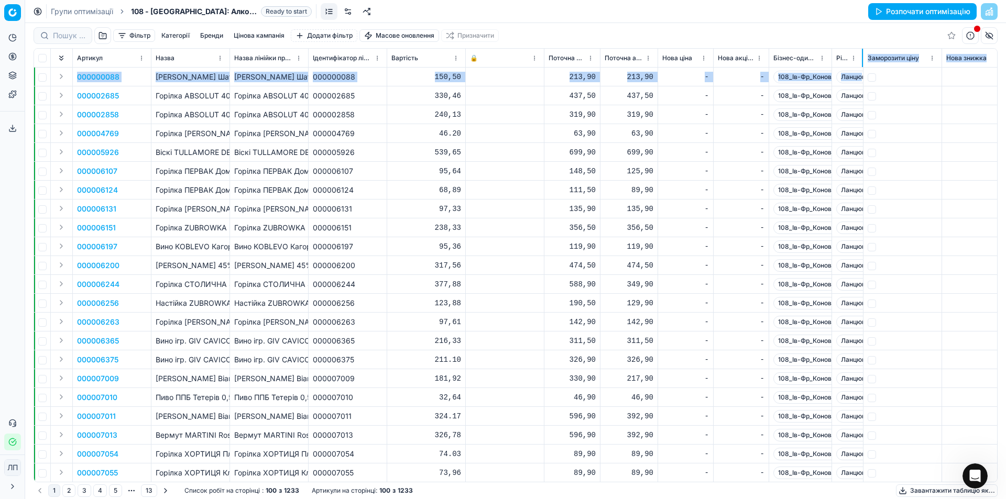
drag, startPoint x: 848, startPoint y: 58, endPoint x: 862, endPoint y: 70, distance: 18.7
click at [862, 70] on div "Артикул Назва Назва лінійки продуктів Ідентифікатор лінійки продуктів Вартість …" at bounding box center [515, 265] width 963 height 433
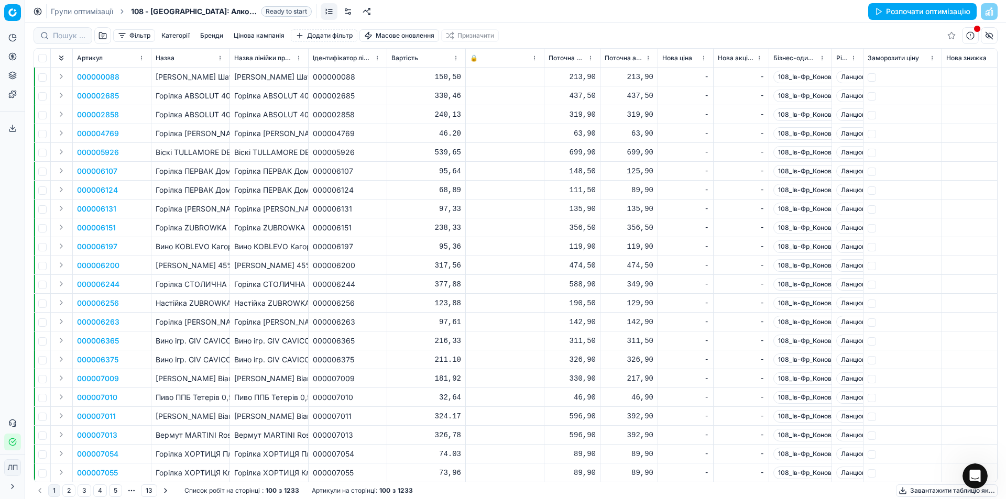
click at [891, 35] on div "Фільтр Категорії Бренди Цінова кампанія Додати фільтр Масове оновлення Призначи…" at bounding box center [516, 35] width 964 height 25
click at [940, 58] on th "Заморозити ціну" at bounding box center [902, 58] width 79 height 19
drag, startPoint x: 941, startPoint y: 58, endPoint x: 908, endPoint y: 64, distance: 33.6
click at [908, 64] on div at bounding box center [907, 58] width 1 height 18
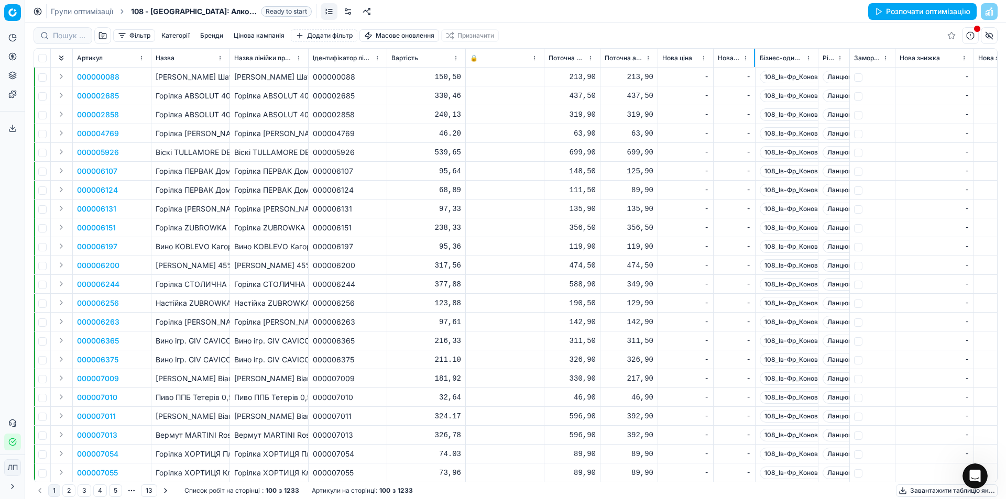
drag, startPoint x: 768, startPoint y: 58, endPoint x: 751, endPoint y: 61, distance: 16.7
click at [754, 61] on div at bounding box center [754, 58] width 1 height 18
drag, startPoint x: 970, startPoint y: 58, endPoint x: 949, endPoint y: 67, distance: 23.1
click at [949, 67] on div at bounding box center [948, 58] width 1 height 18
click at [770, 29] on div "Фільтр Категорії Бренди Цінова кампанія Додати фільтр Масове оновлення Призначи…" at bounding box center [516, 35] width 964 height 25
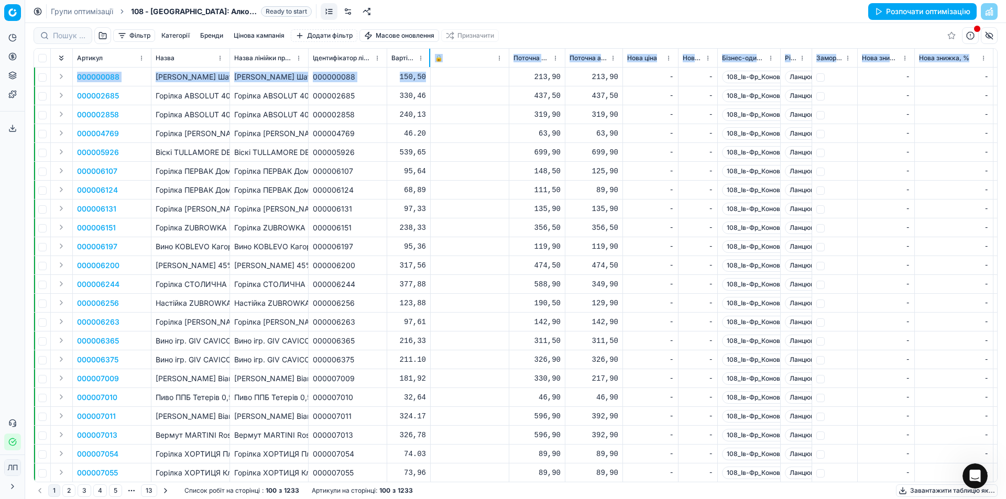
drag, startPoint x: 464, startPoint y: 58, endPoint x: 429, endPoint y: 68, distance: 36.5
click at [429, 68] on div "Артикул Назва Назва лінійки продуктів Ідентифікатор лінійки продуктів Вартість …" at bounding box center [515, 265] width 963 height 433
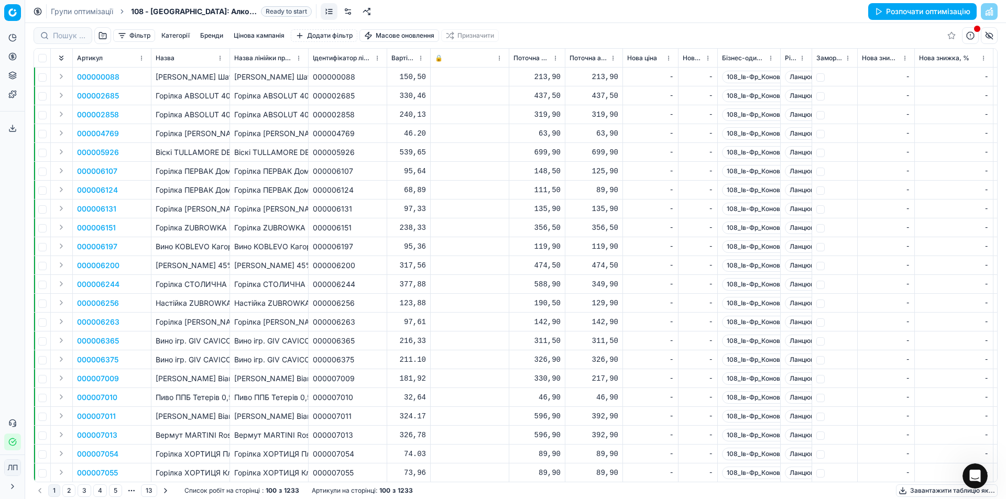
drag, startPoint x: 524, startPoint y: 10, endPoint x: 529, endPoint y: 26, distance: 16.4
click at [524, 10] on div "Групи оптимізації 108 - Івано-Франківськ: Алкоголь Ready to start Розпочати опт…" at bounding box center [515, 11] width 981 height 23
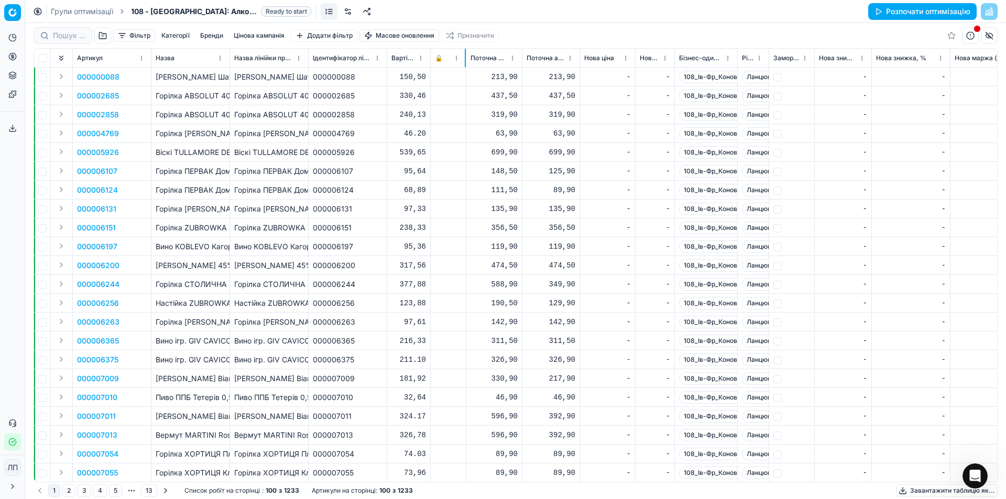
drag, startPoint x: 508, startPoint y: 59, endPoint x: 465, endPoint y: 63, distance: 43.2
click at [465, 63] on div at bounding box center [465, 58] width 1 height 18
click at [871, 58] on th "Нова знижка" at bounding box center [843, 58] width 57 height 19
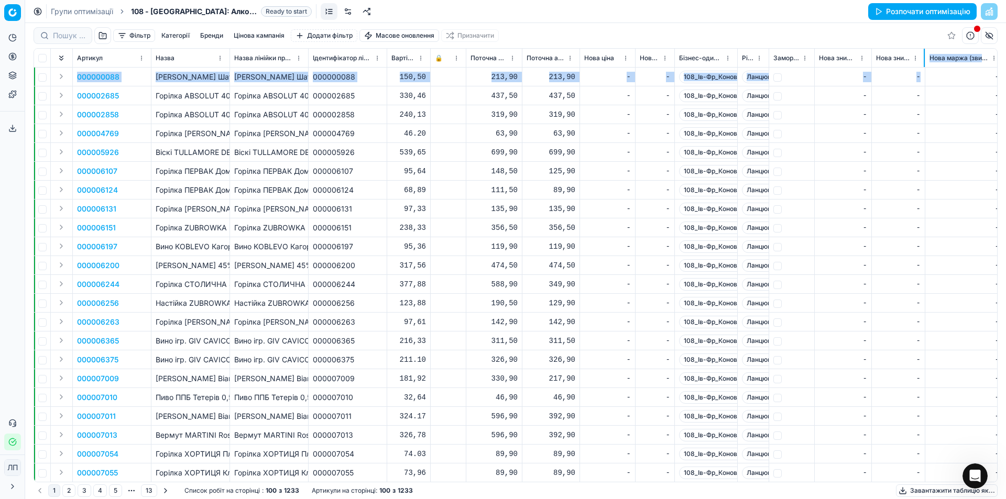
drag, startPoint x: 949, startPoint y: 60, endPoint x: 924, endPoint y: 68, distance: 26.3
click at [924, 68] on div "Артикул Назва Назва лінійки продуктів Ідентифікатор лінійки продуктів Вартість …" at bounding box center [515, 265] width 963 height 433
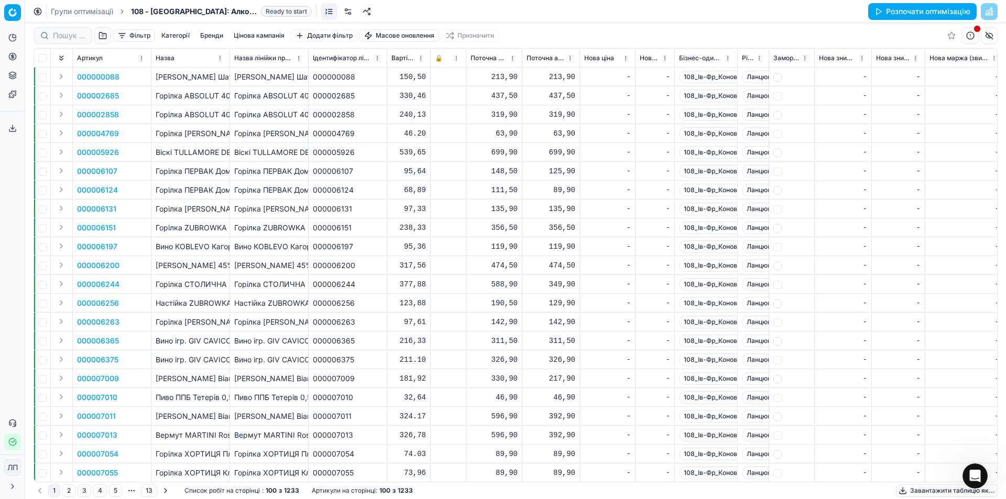
click at [868, 59] on th "Нова знижка" at bounding box center [843, 58] width 57 height 19
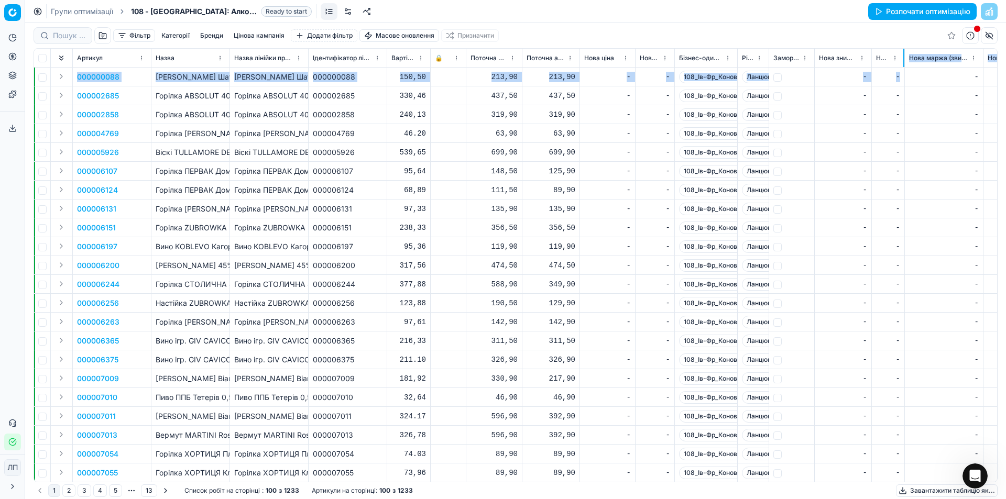
drag, startPoint x: 924, startPoint y: 62, endPoint x: 903, endPoint y: 69, distance: 21.5
click at [903, 69] on div "Артикул Назва Назва лінійки продуктів Ідентифікатор лінійки продуктів Вартість …" at bounding box center [515, 265] width 963 height 433
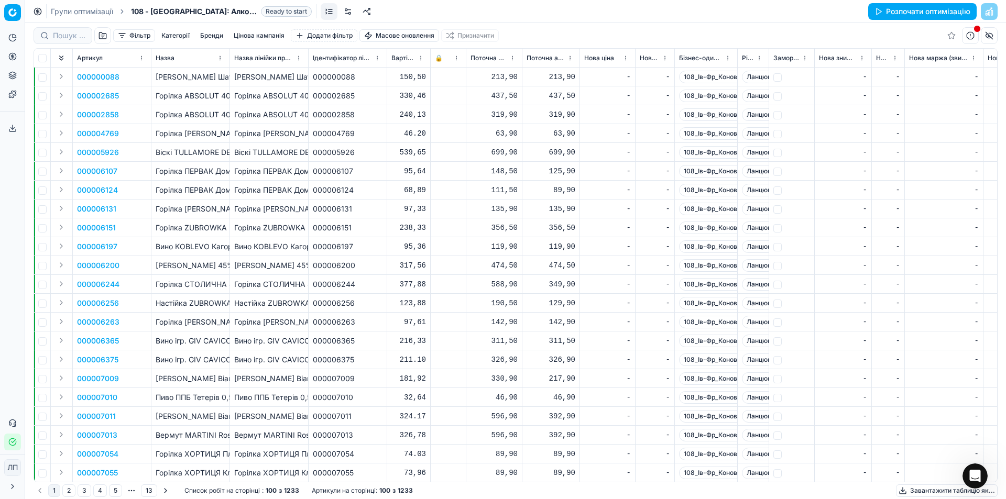
drag, startPoint x: 886, startPoint y: 27, endPoint x: 891, endPoint y: 32, distance: 7.0
click at [887, 30] on div "Фільтр Категорії Бренди Цінова кампанія Додати фільтр Масове оновлення Призначи…" at bounding box center [516, 35] width 964 height 25
drag, startPoint x: 982, startPoint y: 57, endPoint x: 947, endPoint y: 59, distance: 35.2
click at [947, 59] on th "Нова маржа (звичайна), %" at bounding box center [944, 58] width 79 height 19
drag, startPoint x: 860, startPoint y: 39, endPoint x: 902, endPoint y: 40, distance: 41.9
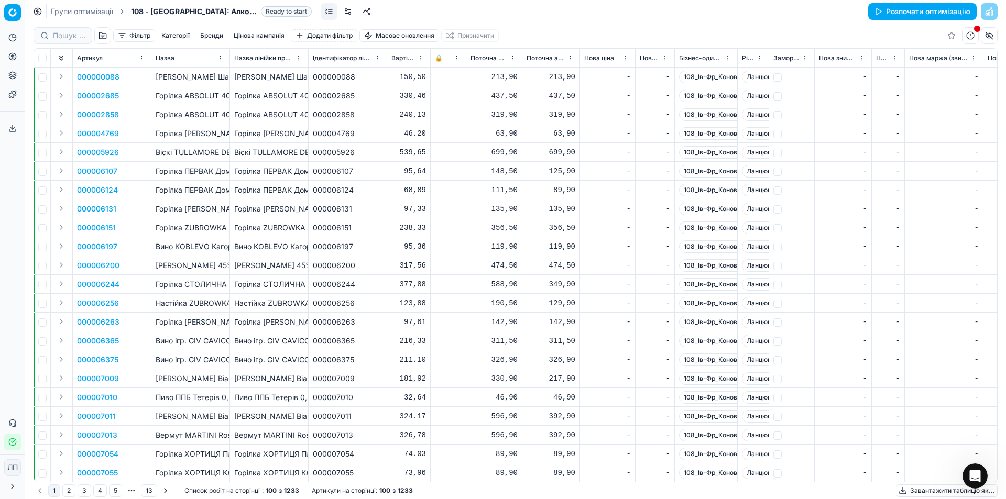
click at [860, 38] on div "Фільтр Категорії Бренди Цінова кампанія Додати фільтр Масове оновлення Призначи…" at bounding box center [516, 35] width 964 height 25
drag, startPoint x: 982, startPoint y: 57, endPoint x: 946, endPoint y: 60, distance: 36.2
click at [946, 60] on div at bounding box center [946, 58] width 1 height 18
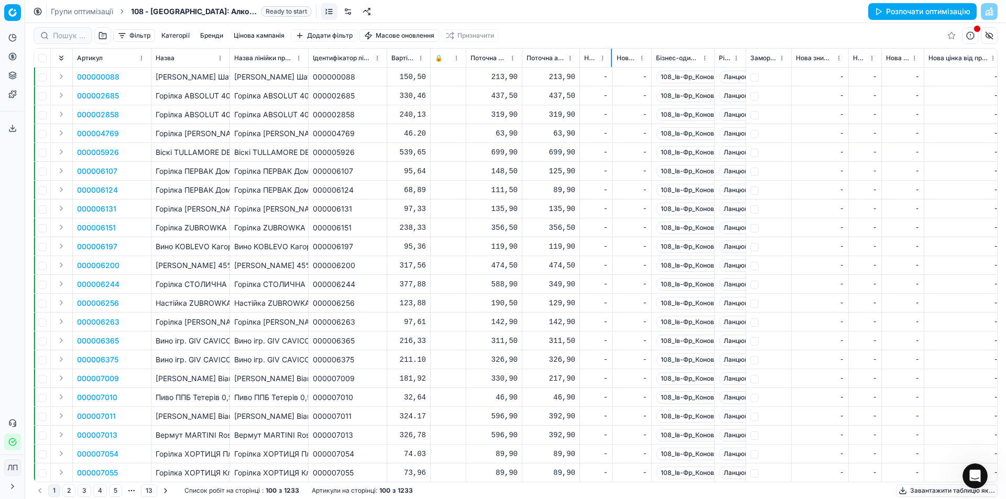
drag, startPoint x: 634, startPoint y: 55, endPoint x: 611, endPoint y: 61, distance: 23.9
click at [611, 61] on div at bounding box center [611, 58] width 1 height 18
click at [848, 61] on th "Нова знижка" at bounding box center [820, 58] width 57 height 19
drag, startPoint x: 847, startPoint y: 57, endPoint x: 816, endPoint y: 63, distance: 31.7
click at [816, 63] on div at bounding box center [816, 58] width 1 height 18
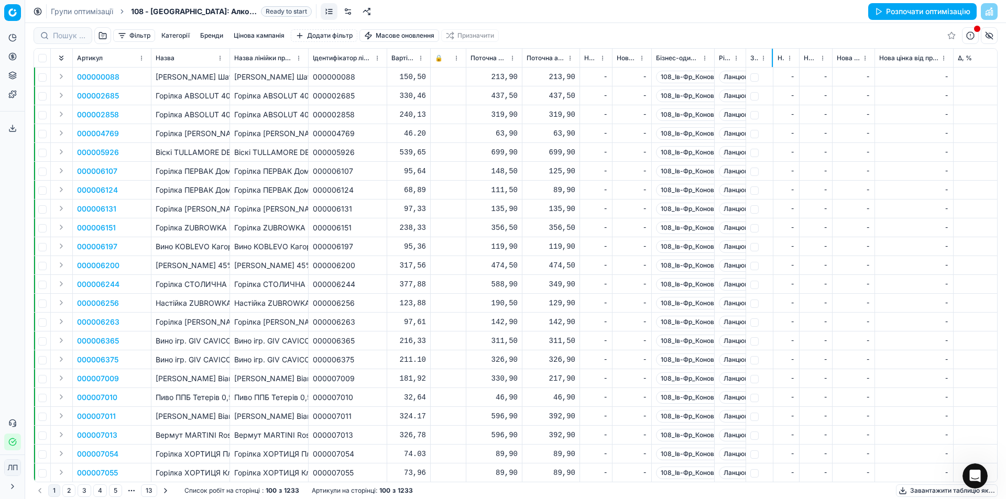
drag, startPoint x: 790, startPoint y: 59, endPoint x: 772, endPoint y: 62, distance: 18.5
click at [772, 62] on div at bounding box center [772, 58] width 1 height 18
click at [689, 16] on div "Групи оптимізації 108 - Івано-Франківськ: Алкоголь Ready to start Розпочати опт…" at bounding box center [515, 11] width 981 height 23
click at [351, 9] on link at bounding box center [348, 11] width 17 height 17
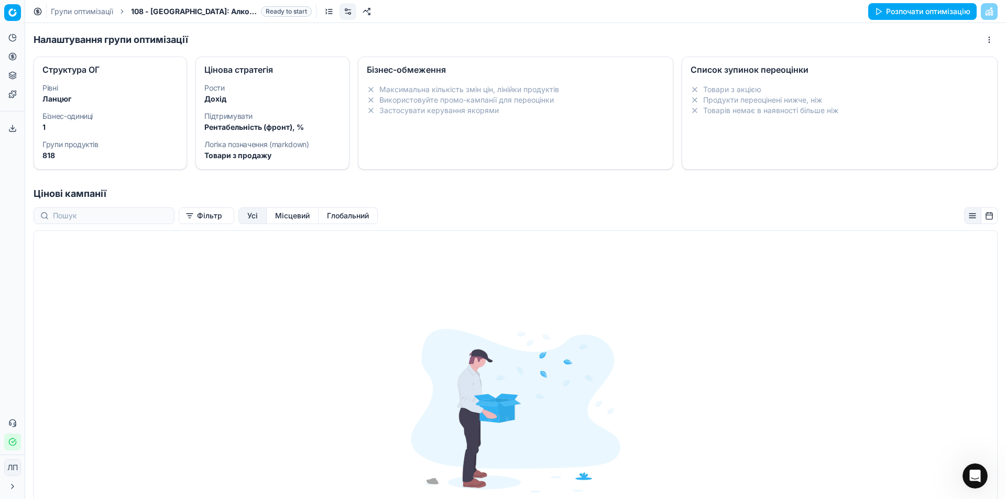
click at [72, 11] on font "Групи оптимізації" at bounding box center [82, 11] width 62 height 9
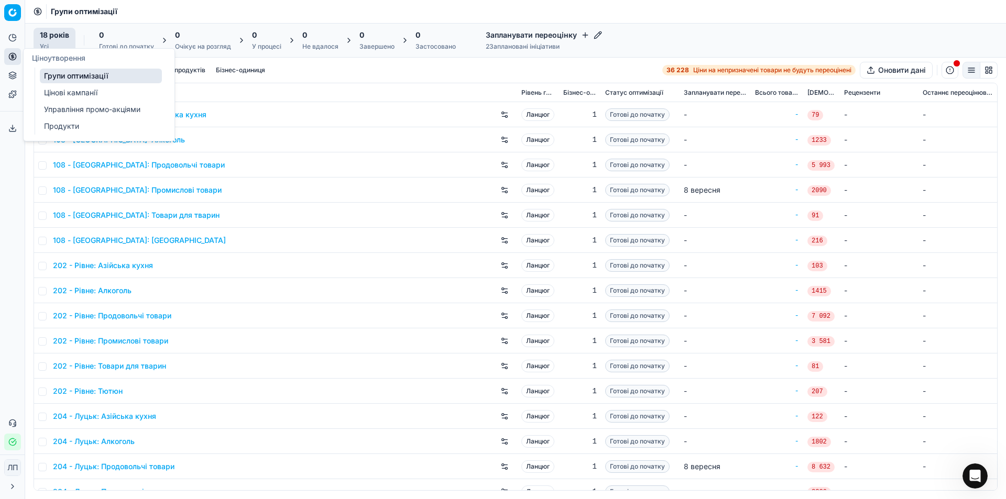
click at [56, 75] on font "Групи оптимізації" at bounding box center [76, 75] width 64 height 9
click at [75, 92] on font "Цінові кампанії" at bounding box center [70, 92] width 53 height 9
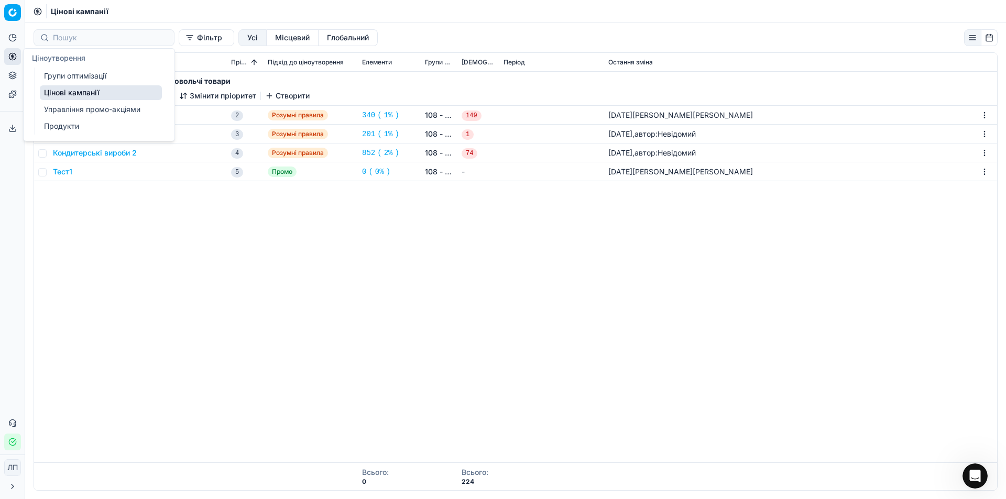
click at [12, 57] on icon at bounding box center [12, 56] width 8 height 8
click at [60, 75] on font "Групи оптимізації" at bounding box center [75, 75] width 62 height 9
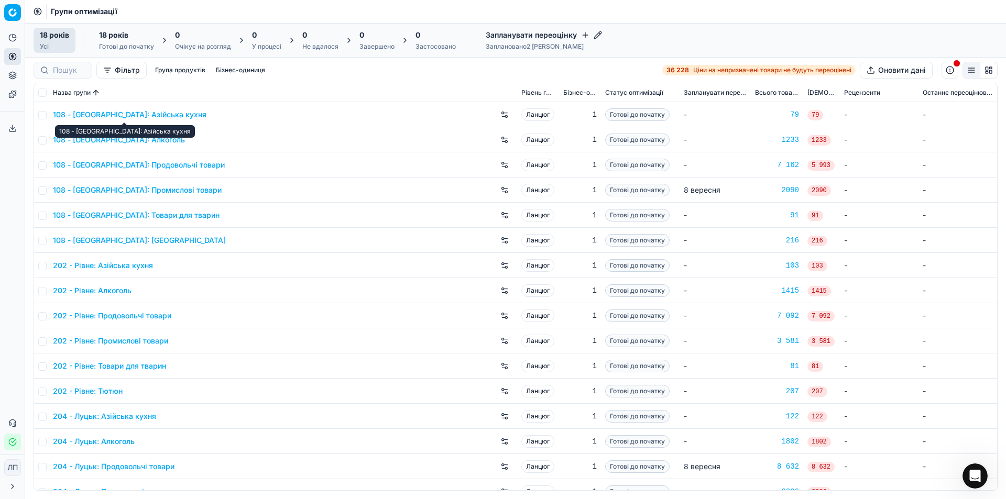
click at [90, 114] on font "108 - [GEOGRAPHIC_DATA]: Азійська кухня" at bounding box center [130, 114] width 154 height 9
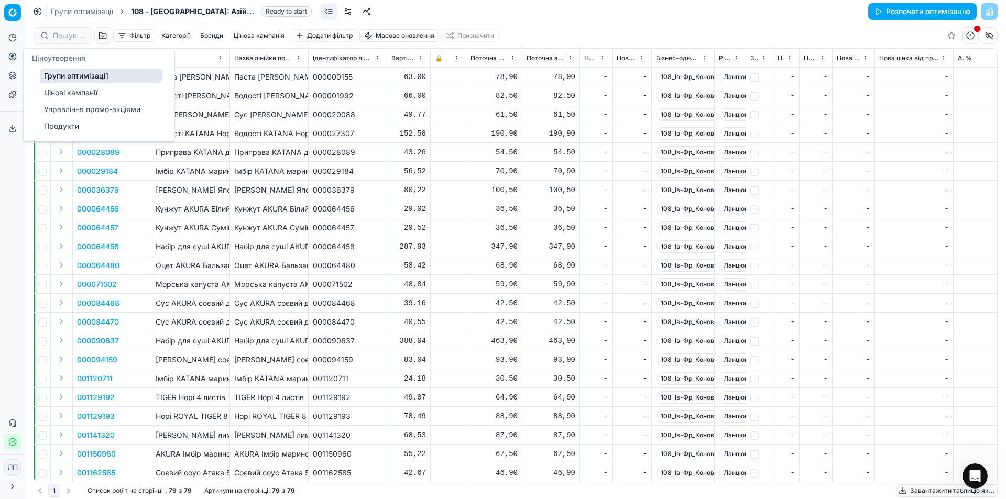
click at [62, 94] on font "Цінові кампанії" at bounding box center [70, 92] width 53 height 9
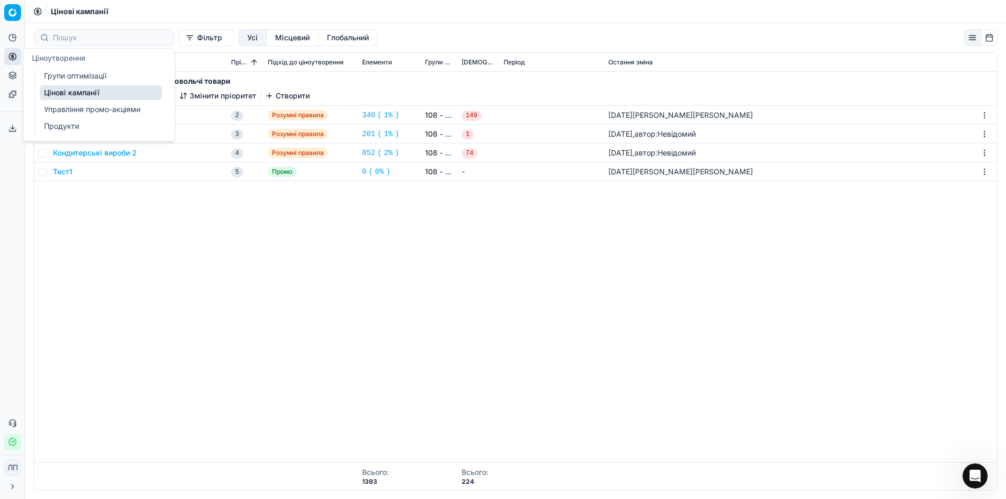
click at [101, 95] on link "Цінові кампанії" at bounding box center [101, 92] width 122 height 15
click at [77, 117] on font "Кондитерські вироби" at bounding box center [91, 115] width 77 height 9
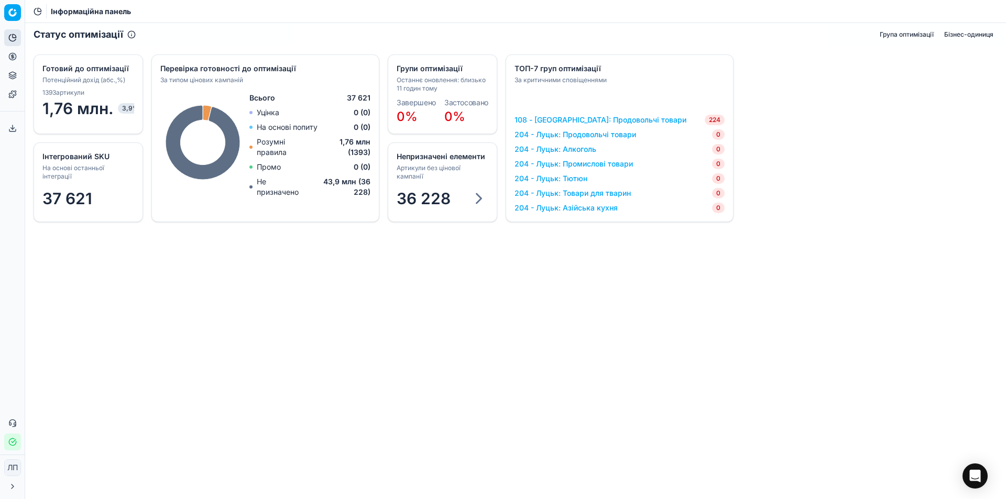
click at [99, 13] on font "Інформаційна панель" at bounding box center [91, 11] width 80 height 9
click at [84, 60] on font "Інформаційна панель" at bounding box center [82, 56] width 77 height 9
click at [47, 75] on font "Аналітика штучного інтелекту" at bounding box center [98, 73] width 108 height 9
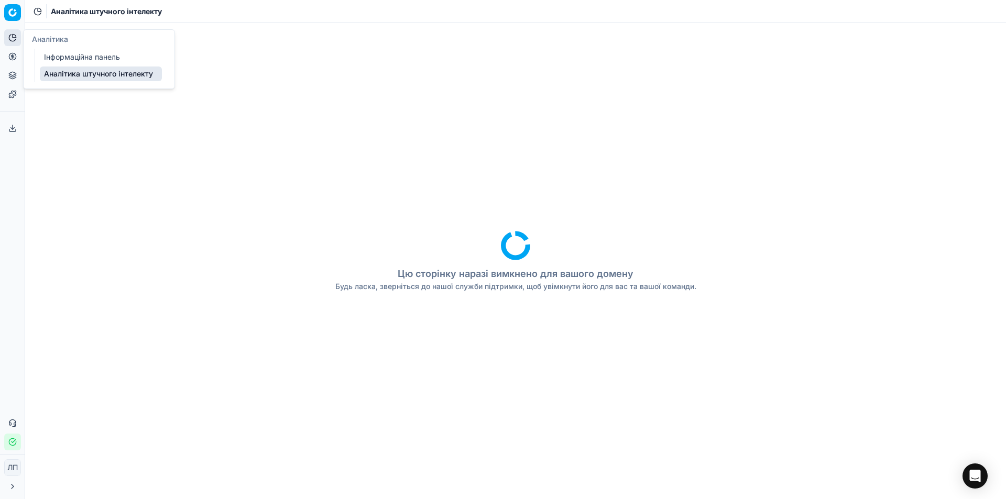
click at [54, 58] on font "Інформаційна панель" at bounding box center [82, 56] width 76 height 9
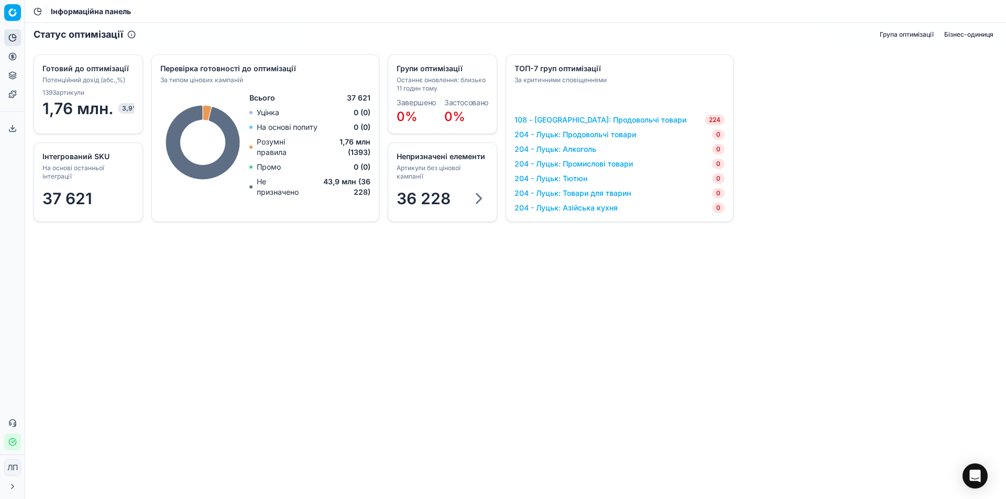
click at [173, 284] on div "Статус оптимізації Група оптимізації Бізнес-одиниця Інтегрований SKU На основі …" at bounding box center [515, 261] width 981 height 476
click at [71, 76] on font "Групи оптимізації" at bounding box center [75, 75] width 62 height 9
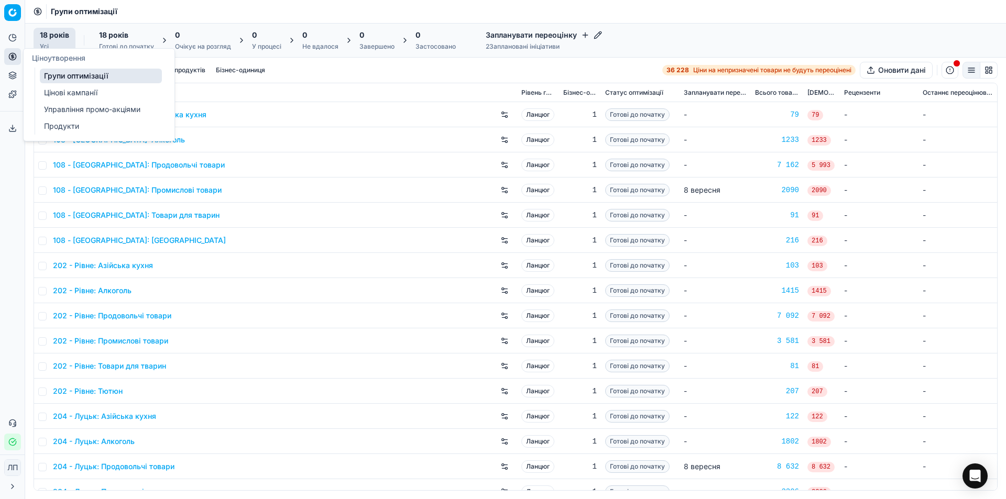
click at [86, 95] on font "Цінові кампанії" at bounding box center [70, 92] width 53 height 9
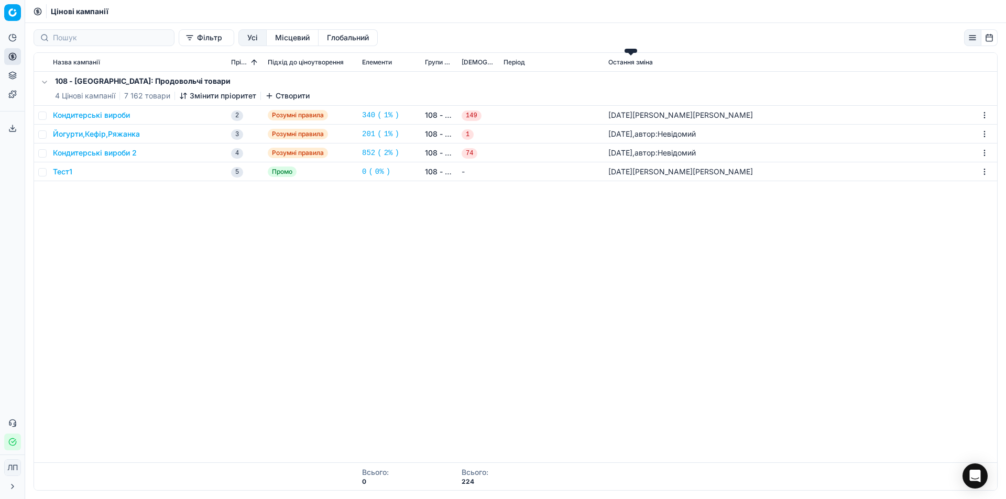
click at [634, 62] on font "Остання зміна" at bounding box center [630, 62] width 45 height 8
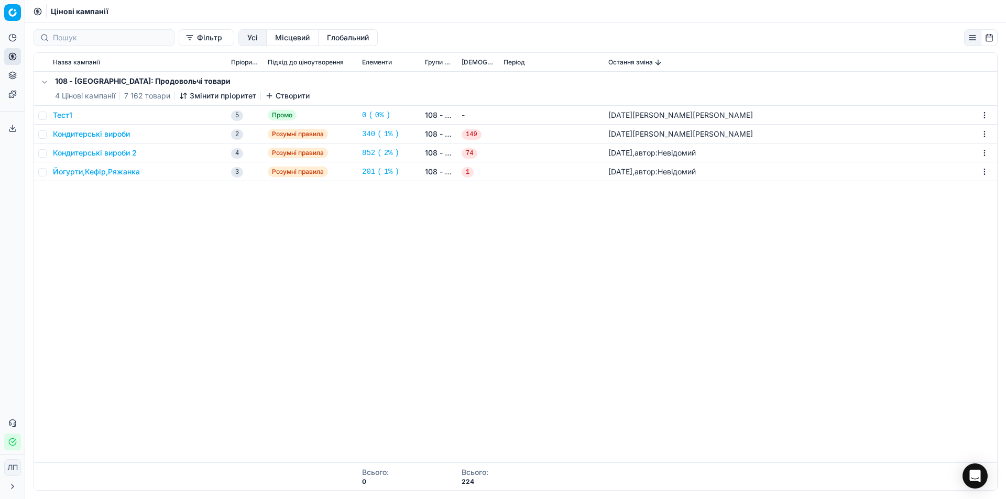
click at [423, 307] on div "108 - Івано-Франківськ: Продовольчі товари 4 Цінові кампанії 7 162 товари Зміни…" at bounding box center [515, 267] width 963 height 391
click at [101, 116] on div "Тест1" at bounding box center [138, 115] width 170 height 10
click at [101, 114] on div "Тест1" at bounding box center [138, 115] width 170 height 10
click at [56, 113] on font "Тест1" at bounding box center [62, 115] width 19 height 9
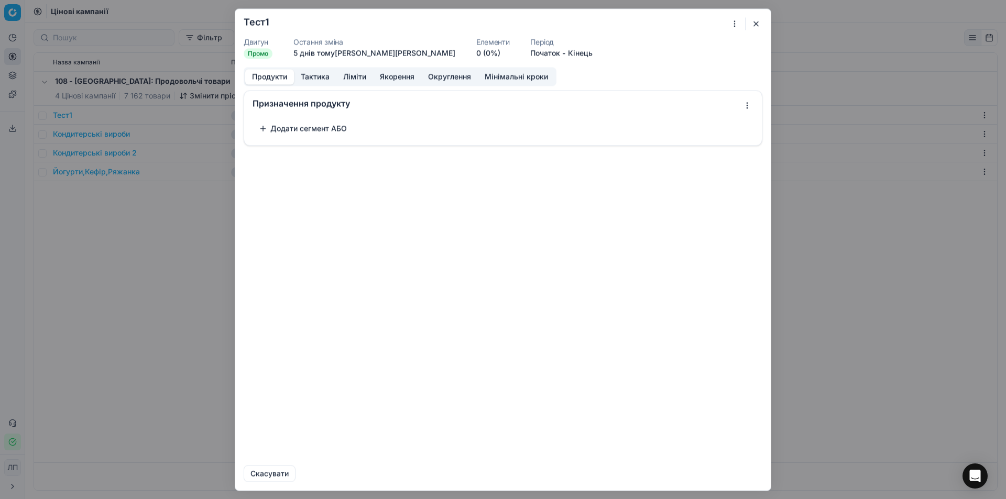
click at [313, 75] on font "Тактика" at bounding box center [315, 76] width 29 height 9
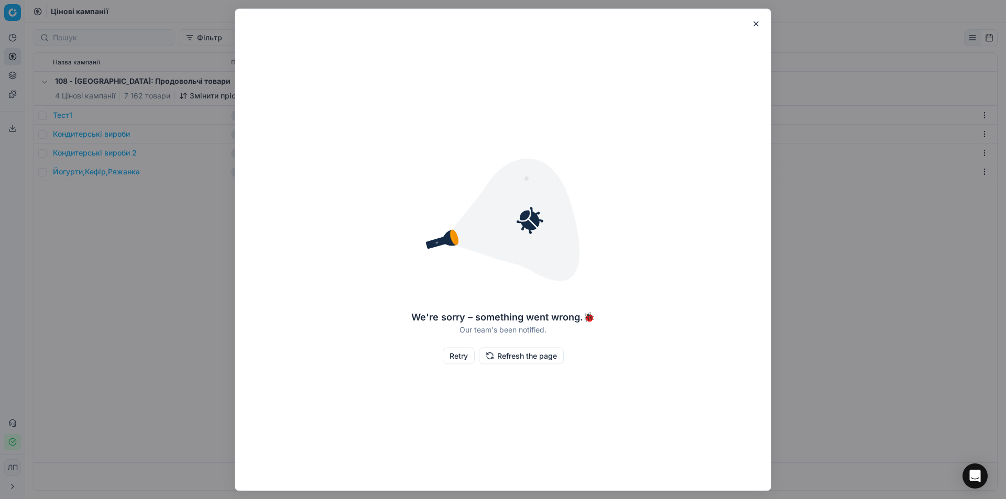
drag, startPoint x: 756, startPoint y: 23, endPoint x: 749, endPoint y: 19, distance: 8.2
click at [756, 23] on button "button" at bounding box center [756, 23] width 13 height 13
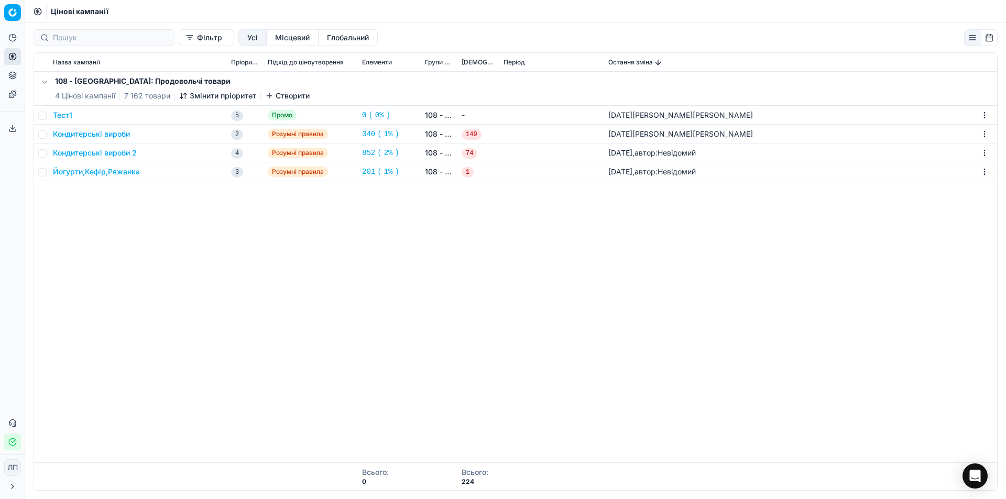
click at [62, 115] on font "Тест1" at bounding box center [62, 115] width 19 height 9
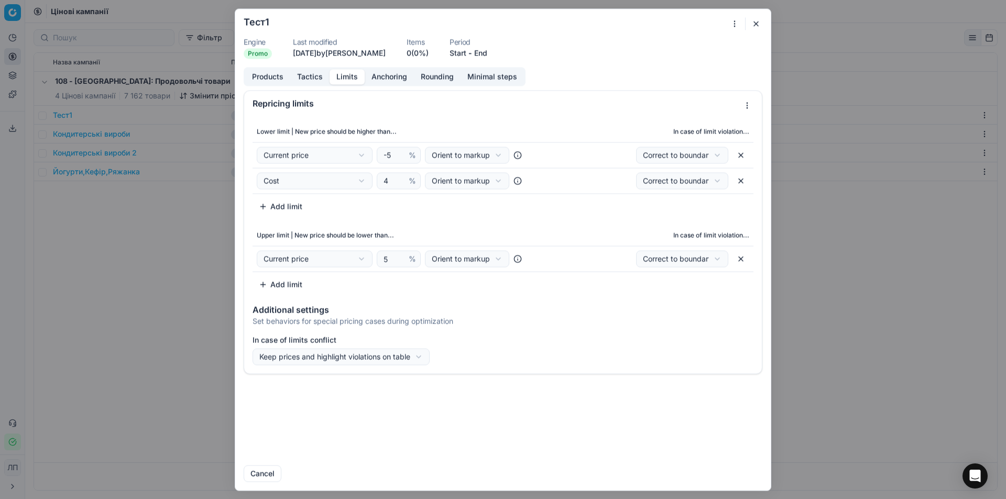
click at [347, 78] on button "Limits" at bounding box center [347, 76] width 35 height 15
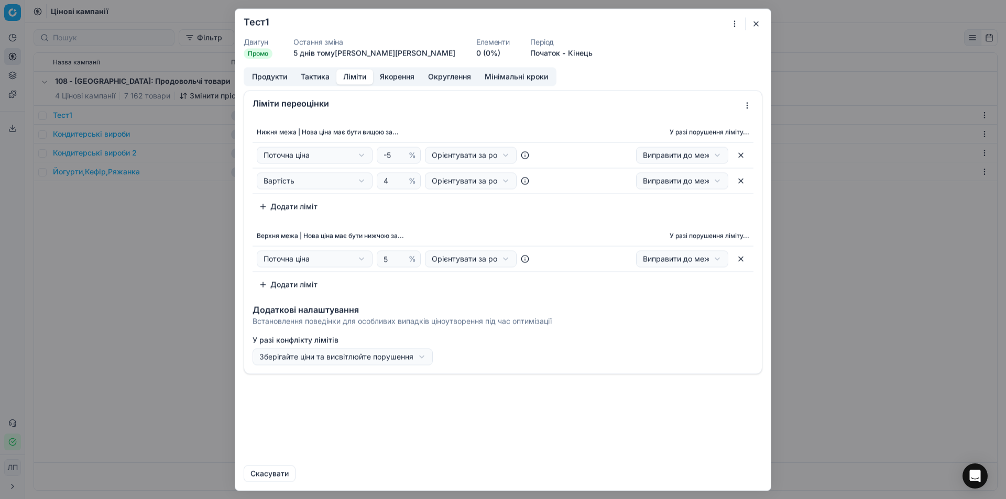
click at [756, 24] on button "button" at bounding box center [756, 23] width 13 height 13
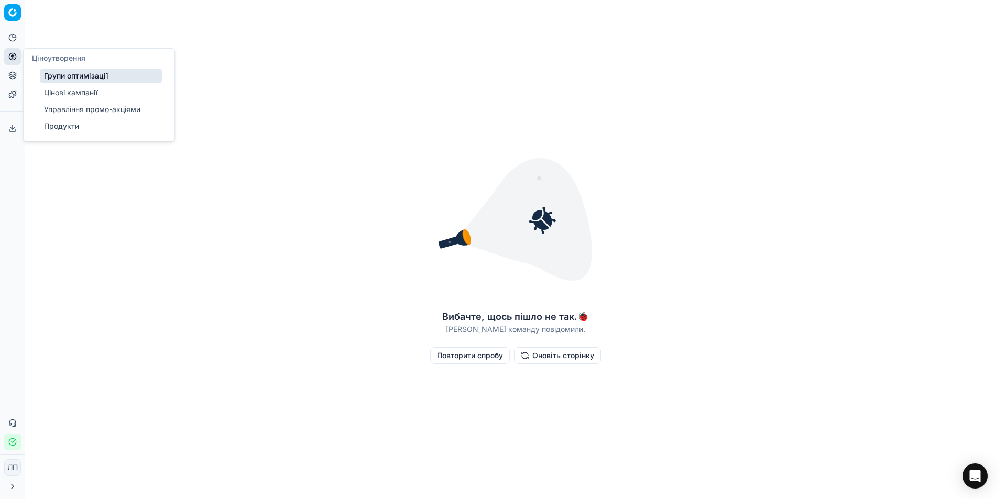
click at [65, 93] on font "Цінові кампанії" at bounding box center [70, 92] width 53 height 9
click at [10, 59] on circle at bounding box center [12, 56] width 7 height 7
click at [92, 111] on font "Управління промо-акціями" at bounding box center [92, 109] width 96 height 9
click at [53, 127] on font "Продукти" at bounding box center [61, 126] width 35 height 9
click at [534, 356] on font "Оновіть сторінку" at bounding box center [563, 355] width 62 height 9
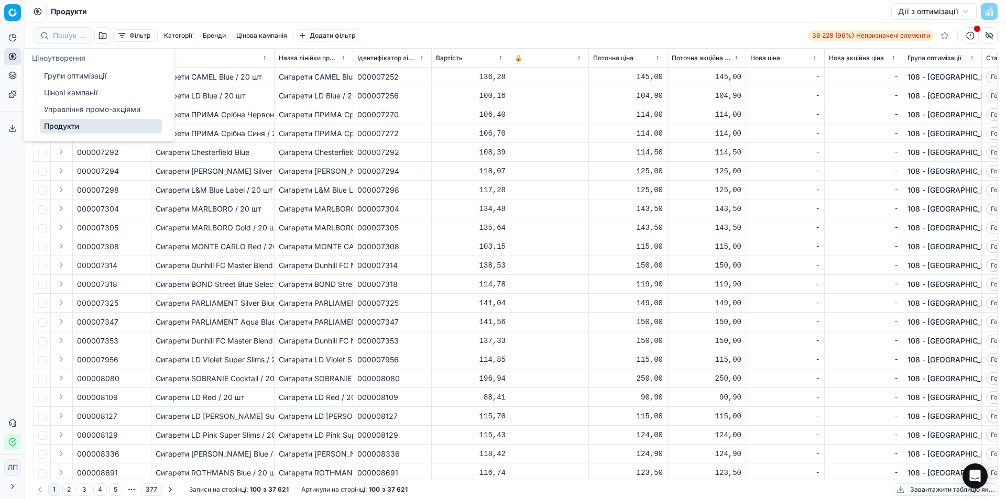
click at [69, 108] on font "Управління промо-акціями" at bounding box center [92, 109] width 96 height 9
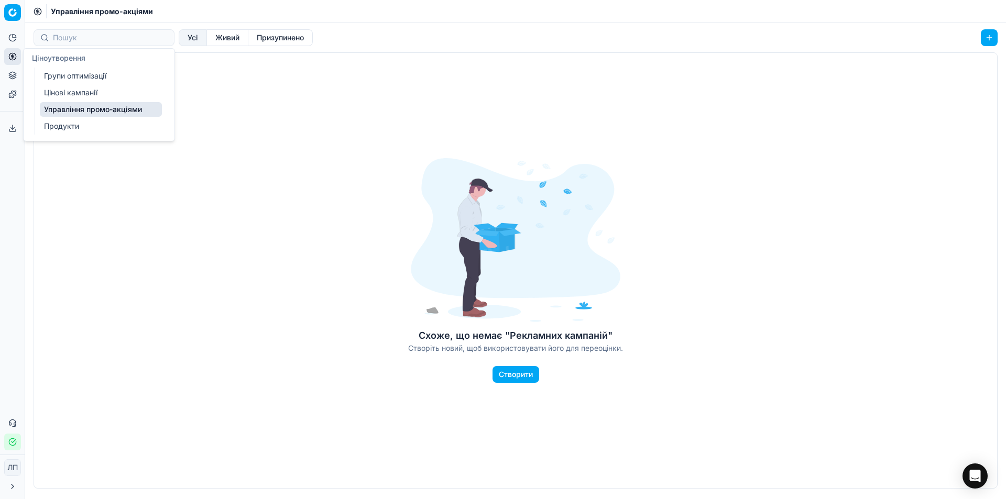
click at [74, 90] on font "Цінові кампанії" at bounding box center [70, 92] width 53 height 9
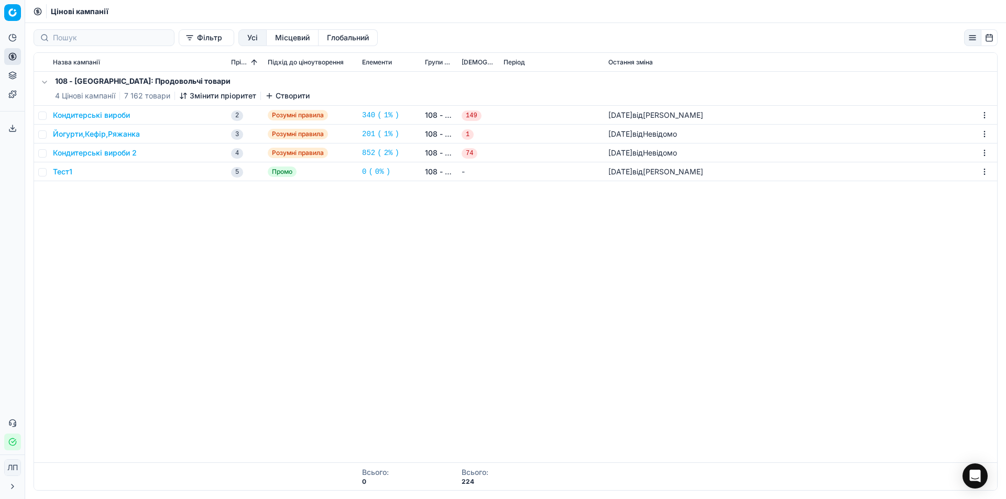
click at [129, 260] on div "108 - [GEOGRAPHIC_DATA]: Продовольчі товари 4 Цінові кампанії 7 162 товари Змін…" at bounding box center [515, 267] width 963 height 391
click at [298, 93] on font "Створити" at bounding box center [293, 95] width 34 height 9
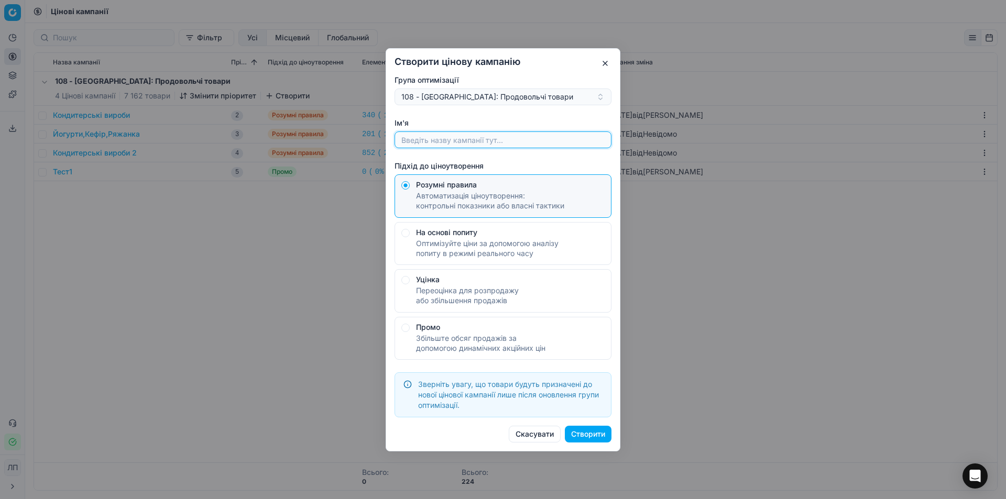
click at [527, 144] on input "Ім'я" at bounding box center [502, 140] width 207 height 16
type input "g"
type input "проба"
drag, startPoint x: 605, startPoint y: 63, endPoint x: 589, endPoint y: 68, distance: 16.4
click at [605, 63] on button "button" at bounding box center [605, 63] width 13 height 13
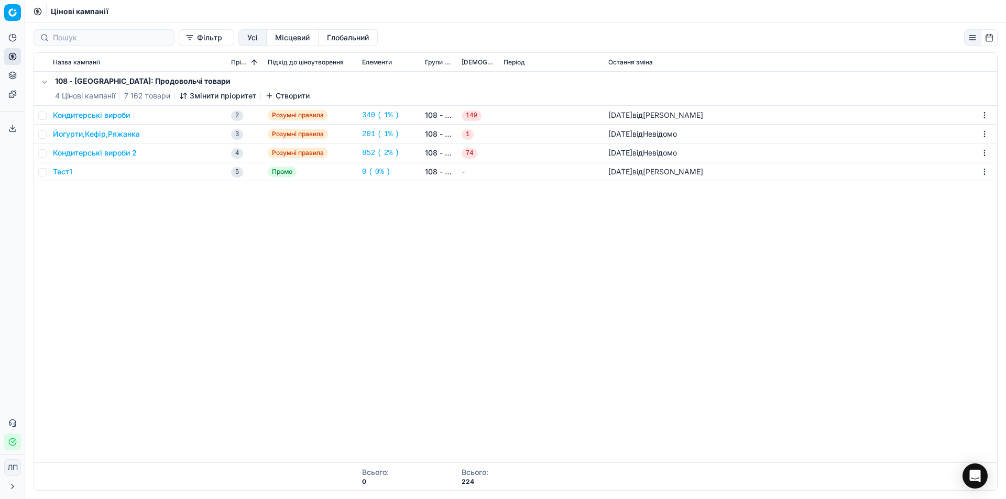
drag, startPoint x: 198, startPoint y: 294, endPoint x: 28, endPoint y: 218, distance: 186.7
click at [197, 294] on div "108 - [GEOGRAPHIC_DATA]: Продовольчі товари 4 Цінові кампанії 7 162 товари Змін…" at bounding box center [515, 267] width 963 height 391
click at [68, 76] on font "Групи оптимізації" at bounding box center [75, 75] width 62 height 9
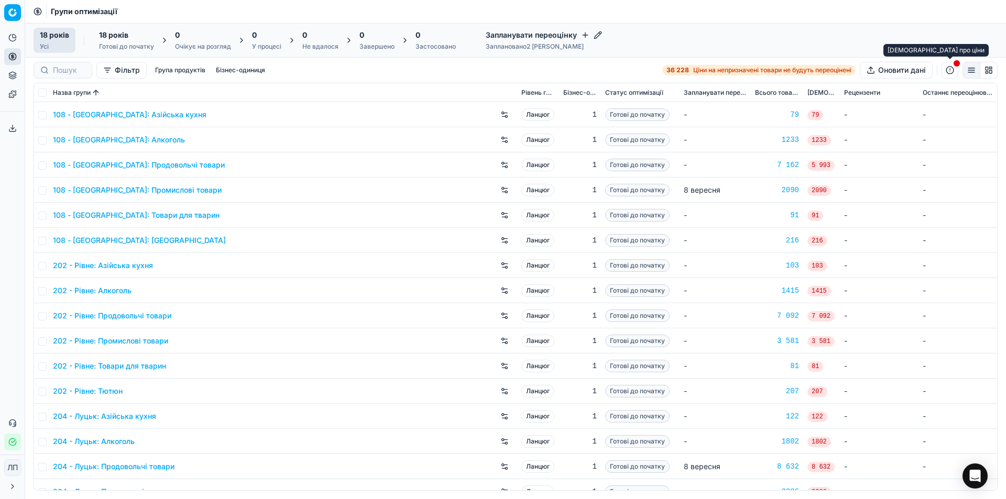
click at [950, 71] on button "button" at bounding box center [950, 70] width 17 height 17
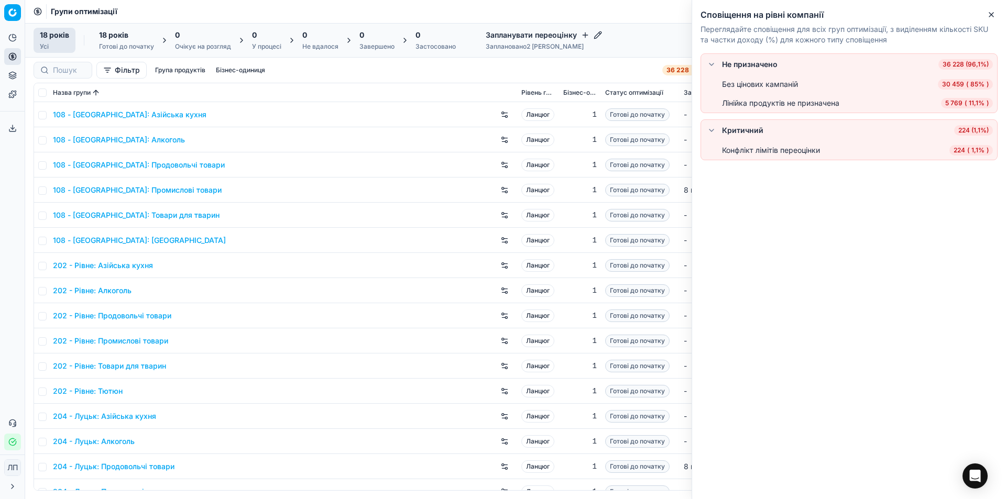
click at [767, 88] on font "Без цінових кампаній" at bounding box center [760, 84] width 76 height 9
drag, startPoint x: 991, startPoint y: 15, endPoint x: 985, endPoint y: 17, distance: 6.1
click at [990, 15] on icon "button" at bounding box center [991, 14] width 8 height 8
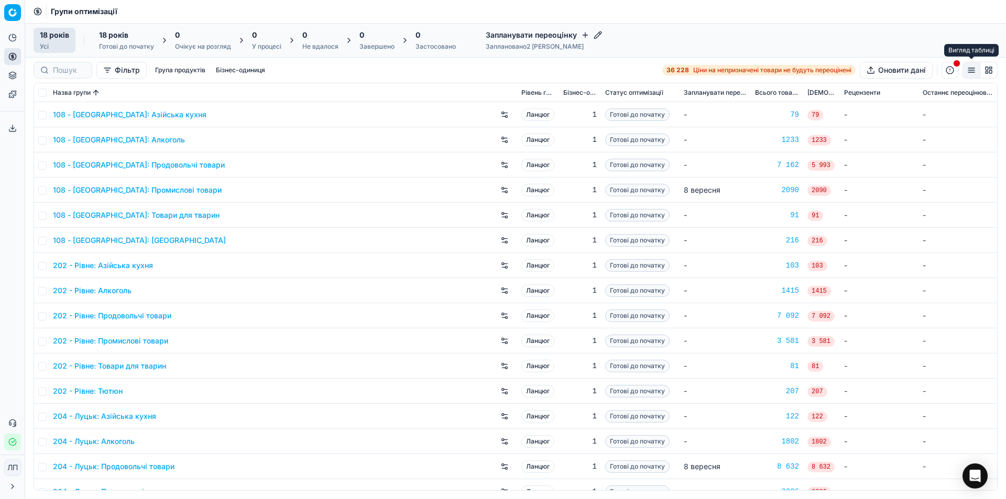
click at [971, 68] on button "button" at bounding box center [971, 70] width 18 height 17
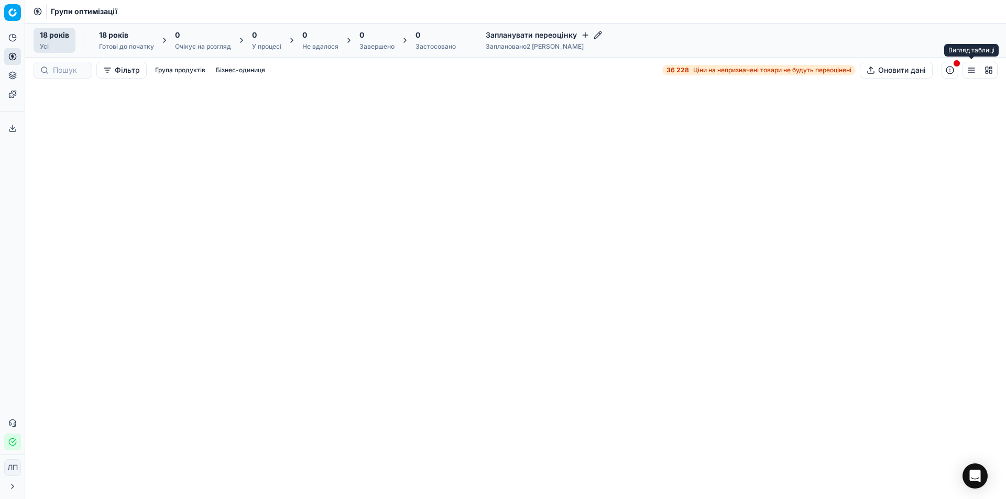
click at [972, 69] on button "button" at bounding box center [971, 70] width 18 height 17
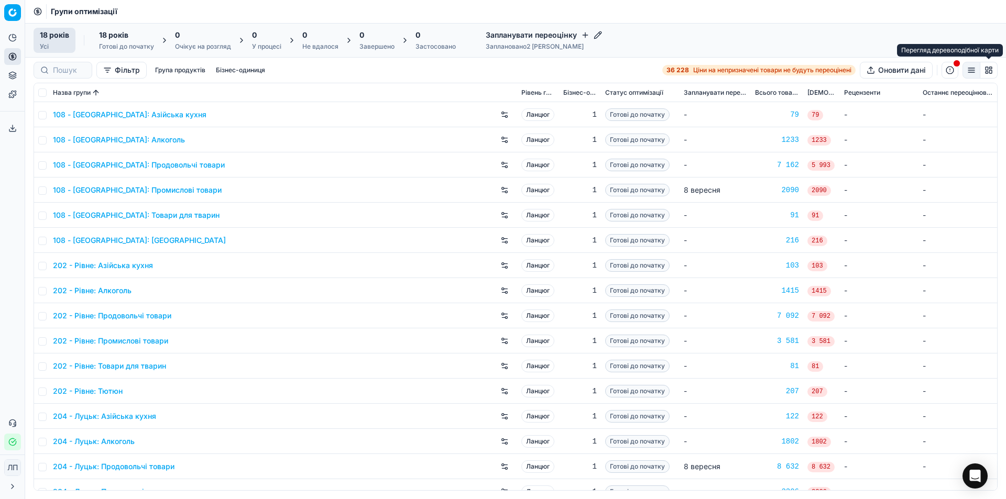
click at [989, 71] on button "button" at bounding box center [988, 70] width 17 height 17
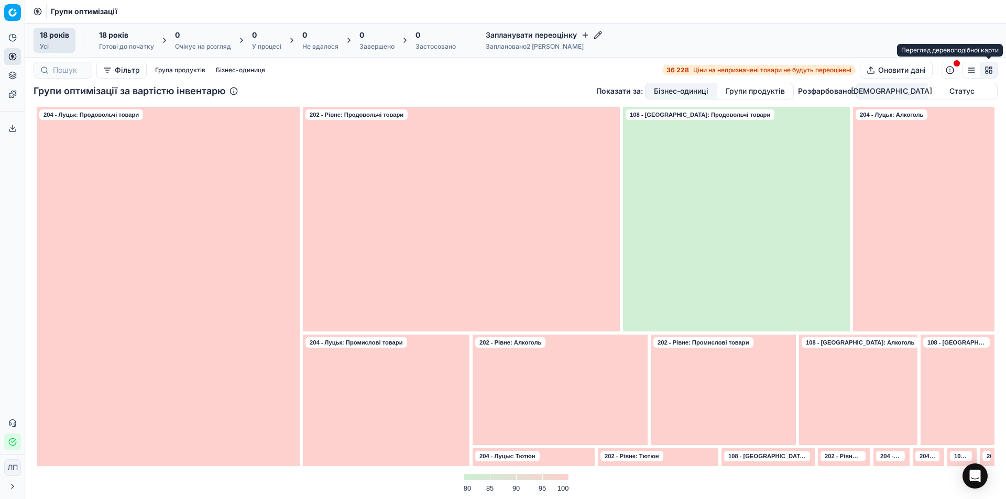
click at [989, 71] on button "button" at bounding box center [988, 70] width 17 height 17
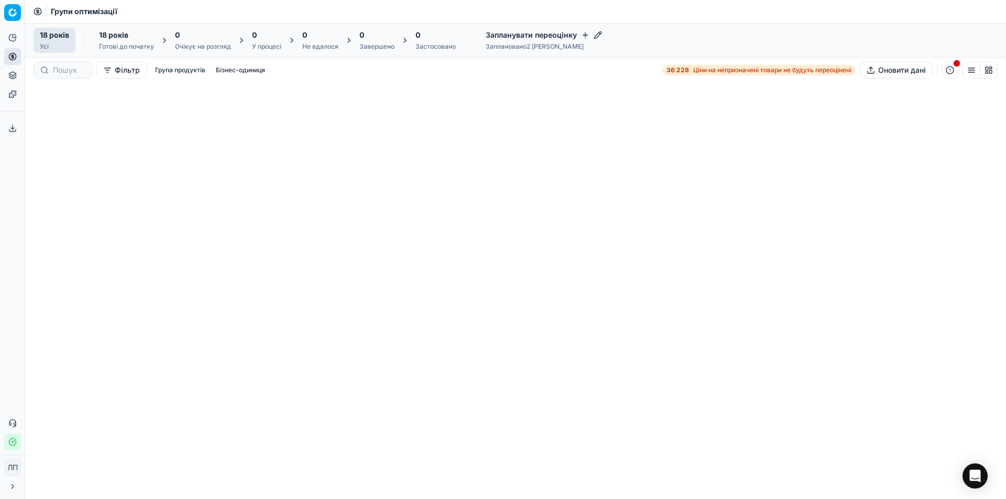
click at [177, 70] on font "Група продуктів" at bounding box center [180, 70] width 50 height 8
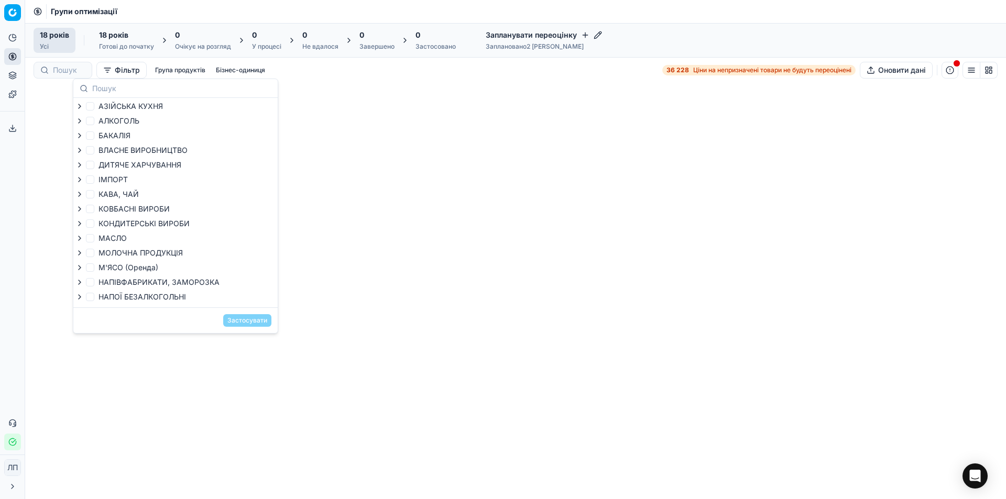
click at [243, 72] on font "Бізнес-одиниця" at bounding box center [240, 70] width 49 height 8
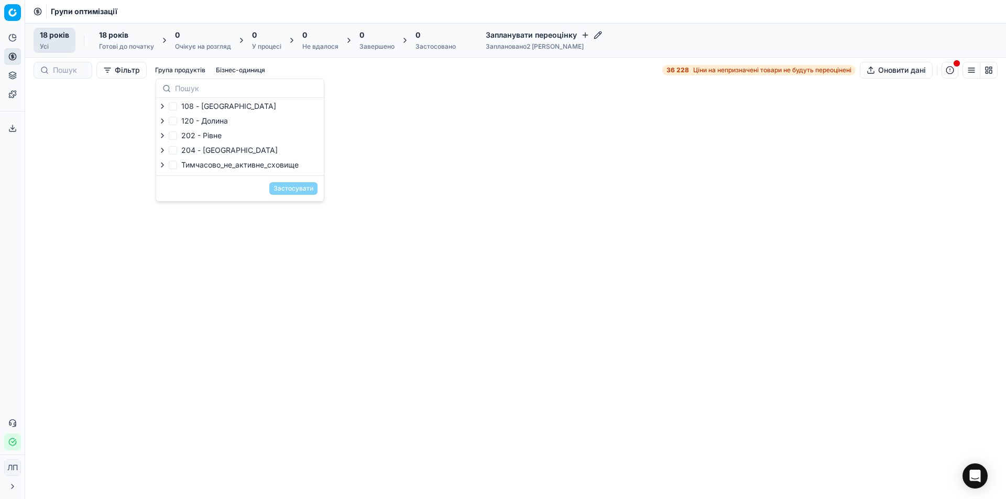
drag, startPoint x: 71, startPoint y: 124, endPoint x: 48, endPoint y: 88, distance: 42.7
click at [71, 123] on div at bounding box center [515, 291] width 981 height 417
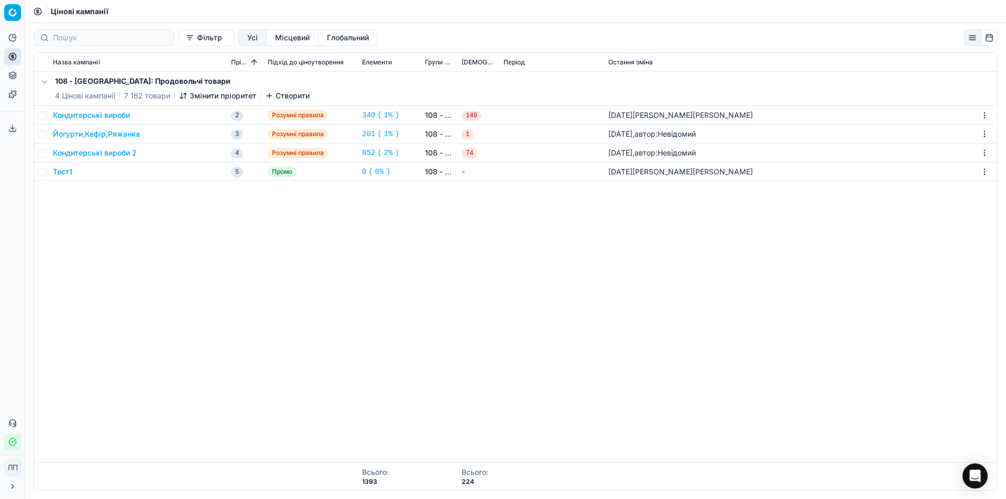
click at [247, 37] on font "Усі" at bounding box center [252, 37] width 10 height 9
click at [275, 40] on font "Місцевий" at bounding box center [292, 37] width 35 height 9
